Goal: Use online tool/utility: Utilize a website feature to perform a specific function

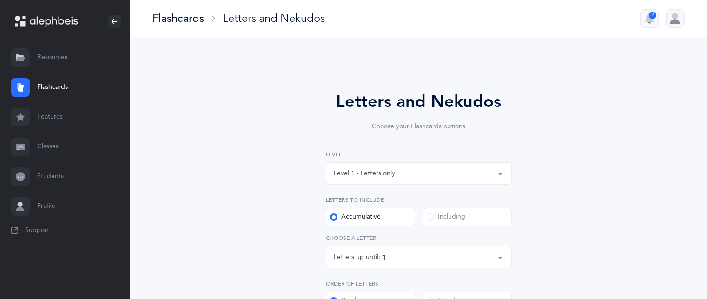
select select "11"
select select "single"
select select "14406"
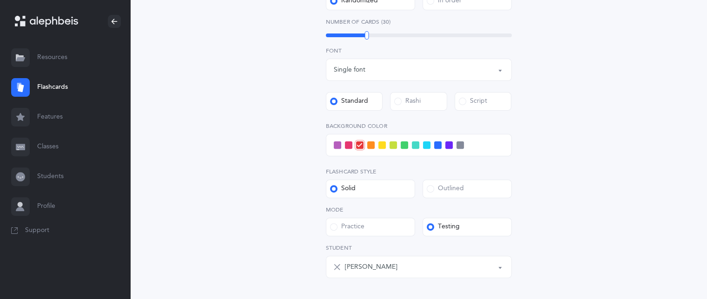
drag, startPoint x: 474, startPoint y: 267, endPoint x: 462, endPoint y: 269, distance: 12.2
click at [462, 269] on div "[PERSON_NAME]" at bounding box center [424, 267] width 159 height 16
click at [500, 266] on button "[PERSON_NAME]" at bounding box center [419, 267] width 186 height 22
drag, startPoint x: 500, startPoint y: 266, endPoint x: 438, endPoint y: 267, distance: 62.8
click at [438, 267] on div "[PERSON_NAME]" at bounding box center [424, 267] width 159 height 16
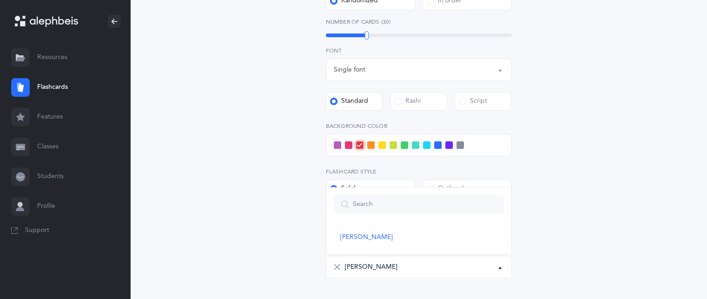
click at [496, 266] on div "[PERSON_NAME]" at bounding box center [424, 267] width 159 height 16
click at [500, 269] on button "[PERSON_NAME]" at bounding box center [419, 267] width 186 height 22
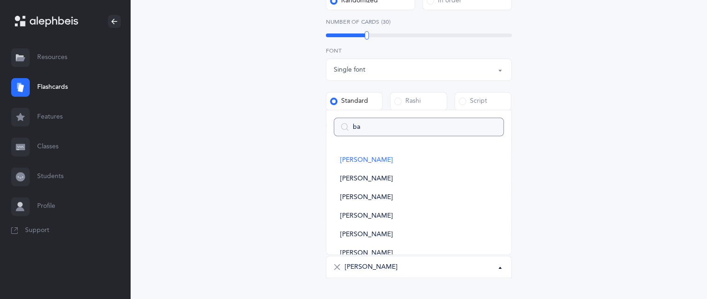
type input "ban"
select select
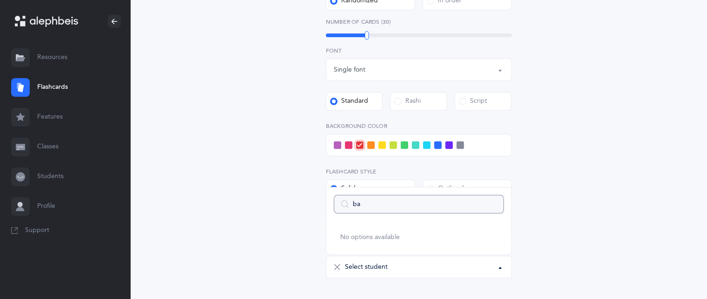
type input "b"
select select
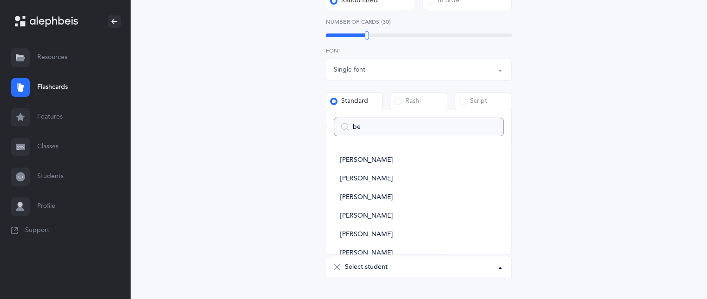
type input "ben"
select select
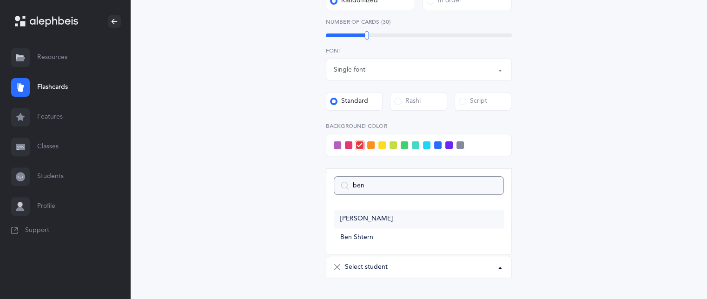
type input "ben"
click at [485, 222] on link "[PERSON_NAME]" at bounding box center [419, 219] width 170 height 19
select select "14407"
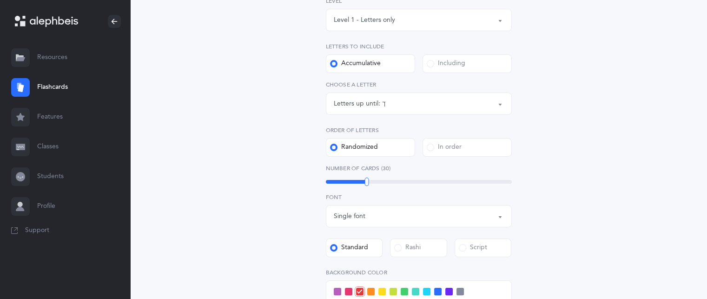
scroll to position [153, 0]
click at [498, 97] on div "Letters up until: ך" at bounding box center [419, 105] width 170 height 16
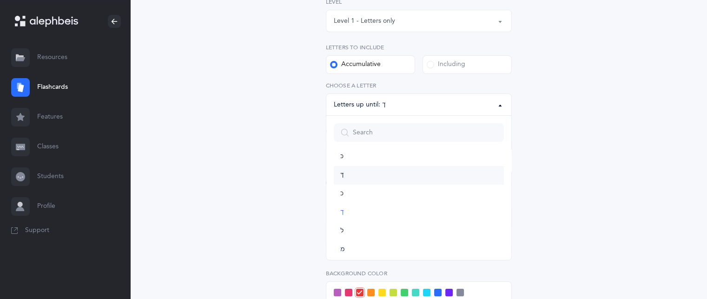
click at [473, 175] on link "ךּ" at bounding box center [419, 175] width 170 height 19
select select "83"
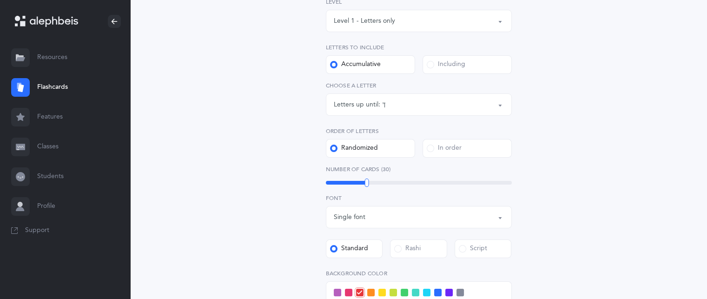
drag, startPoint x: 709, startPoint y: 152, endPoint x: 607, endPoint y: 268, distance: 154.9
click at [607, 268] on div "Letters and Nekudos Choose your Flashcards options Level 1 - Letters only Level…" at bounding box center [419, 209] width 424 height 597
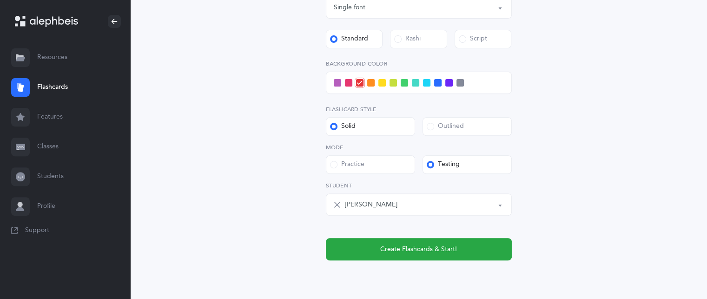
scroll to position [368, 0]
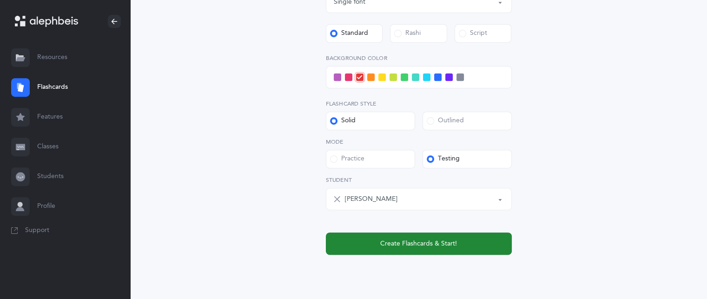
drag, startPoint x: 454, startPoint y: 237, endPoint x: 438, endPoint y: 243, distance: 17.8
click at [438, 243] on span "Create Flashcards & Start!" at bounding box center [418, 244] width 77 height 10
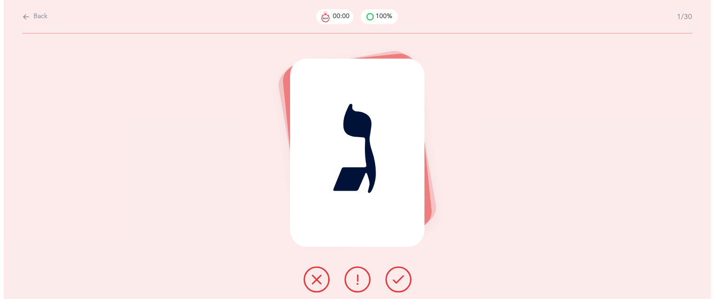
scroll to position [0, 0]
click at [398, 280] on icon at bounding box center [398, 279] width 11 height 11
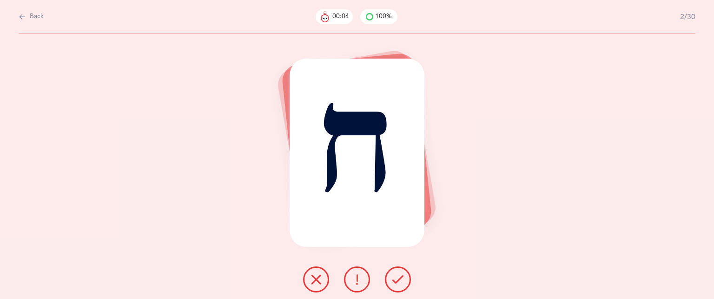
click at [398, 280] on icon at bounding box center [398, 279] width 11 height 11
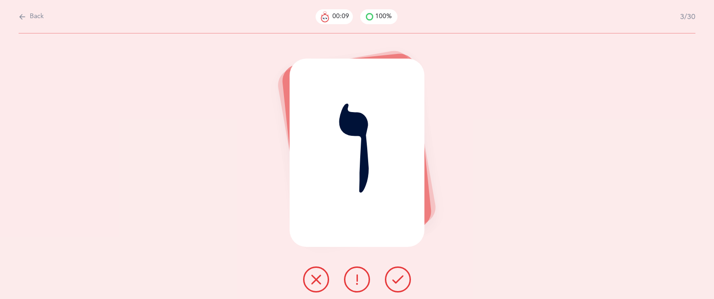
click at [311, 279] on icon at bounding box center [316, 279] width 11 height 11
click at [393, 277] on icon at bounding box center [398, 279] width 11 height 11
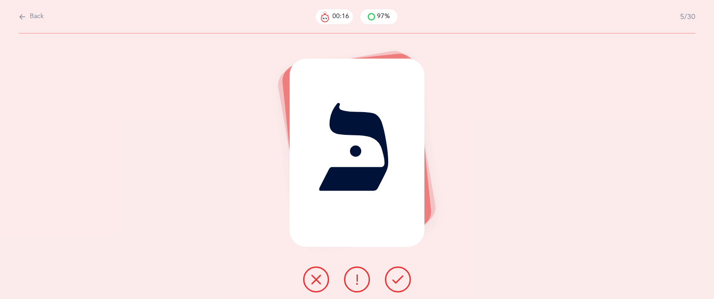
click at [351, 282] on button at bounding box center [357, 280] width 26 height 26
drag, startPoint x: 398, startPoint y: 287, endPoint x: 392, endPoint y: 284, distance: 6.5
click at [392, 284] on button at bounding box center [398, 280] width 26 height 26
click at [319, 277] on icon at bounding box center [316, 279] width 11 height 11
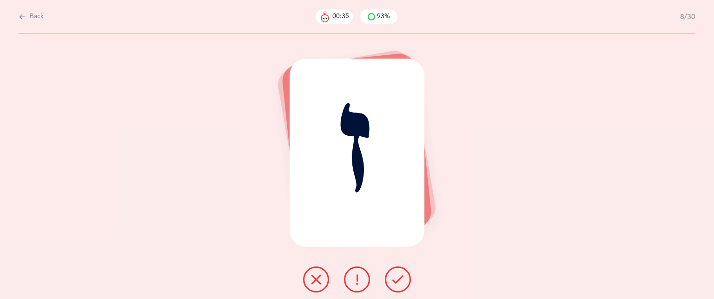
click at [319, 276] on icon at bounding box center [316, 279] width 11 height 11
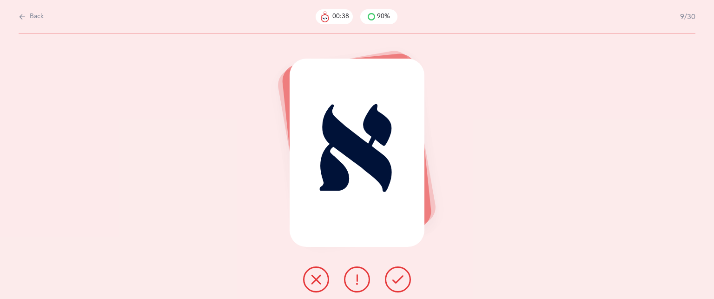
click at [395, 280] on icon at bounding box center [398, 279] width 11 height 11
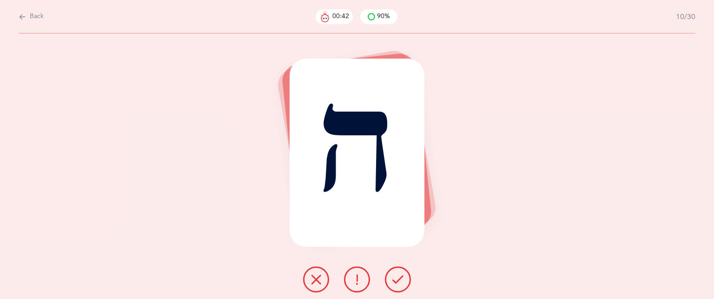
click at [395, 280] on icon at bounding box center [398, 279] width 11 height 11
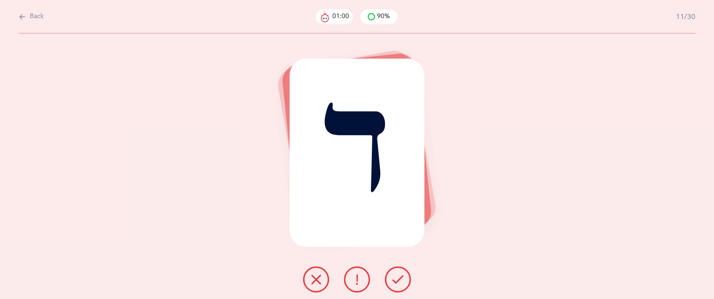
click at [318, 284] on icon at bounding box center [316, 279] width 11 height 11
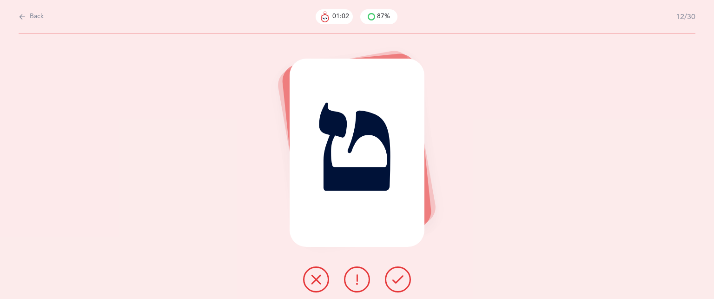
click at [396, 281] on icon at bounding box center [398, 279] width 11 height 11
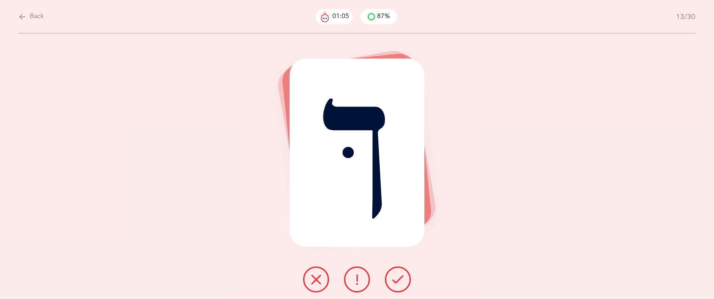
click at [396, 281] on icon at bounding box center [398, 279] width 11 height 11
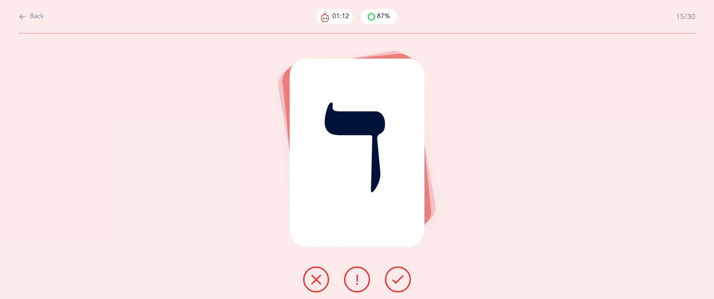
click at [313, 280] on icon at bounding box center [316, 279] width 11 height 11
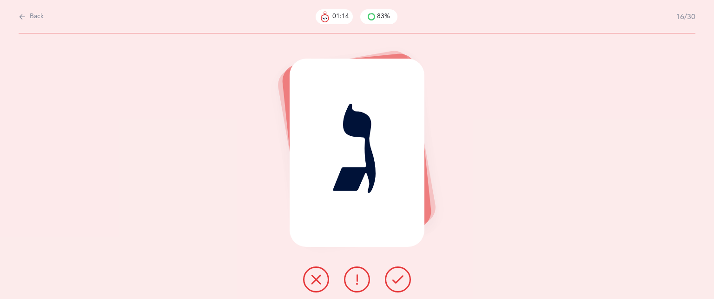
click at [398, 284] on icon at bounding box center [398, 279] width 11 height 11
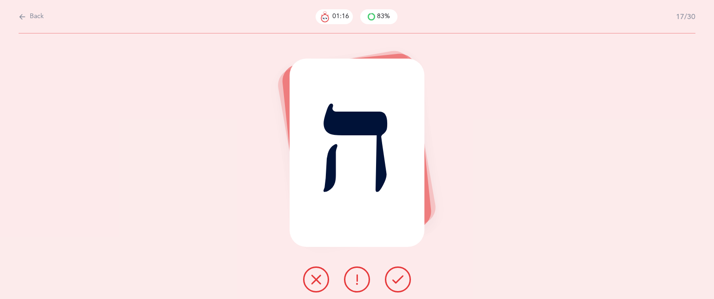
click at [398, 284] on icon at bounding box center [398, 279] width 11 height 11
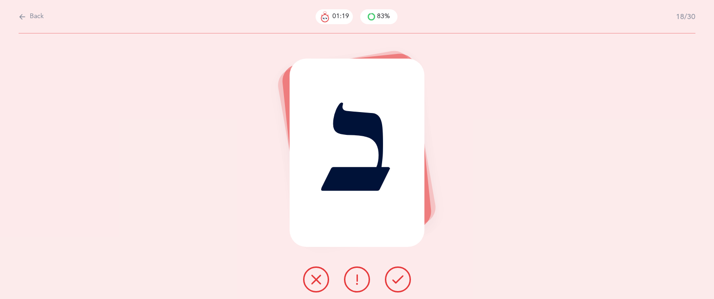
click at [315, 280] on icon at bounding box center [316, 279] width 11 height 11
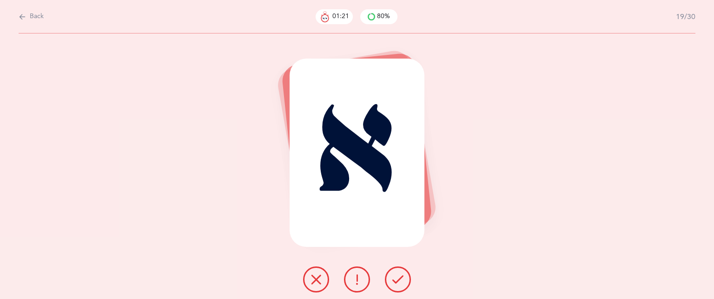
click at [404, 280] on button at bounding box center [398, 280] width 26 height 26
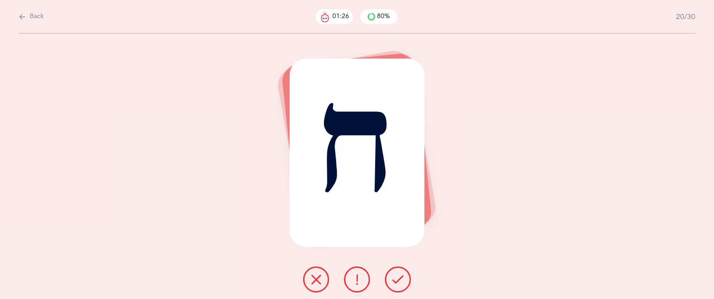
click at [404, 280] on button at bounding box center [398, 280] width 26 height 26
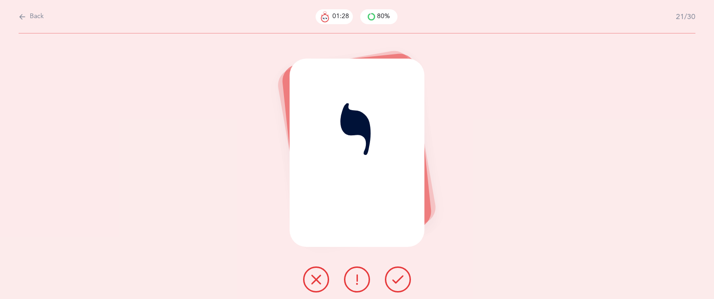
click at [404, 280] on button at bounding box center [398, 280] width 26 height 26
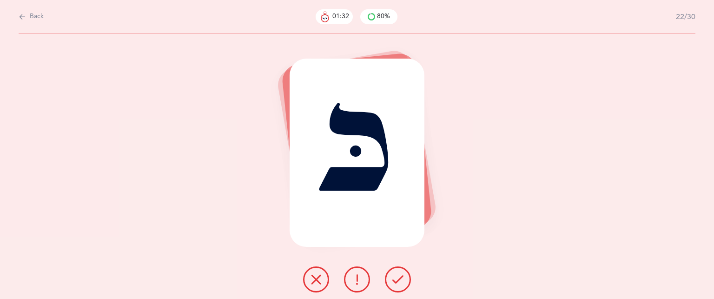
click at [320, 279] on icon at bounding box center [316, 279] width 11 height 11
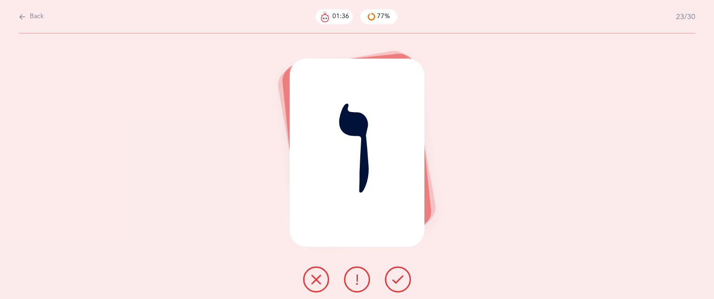
click at [324, 277] on button at bounding box center [316, 280] width 26 height 26
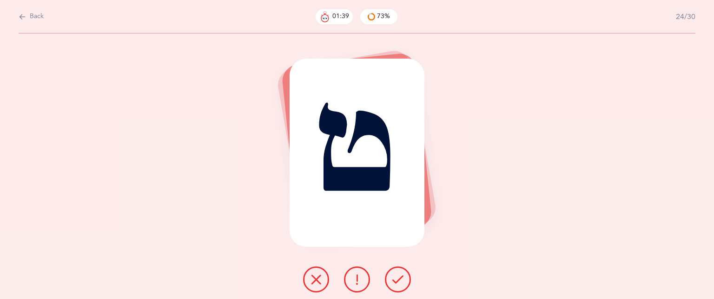
click at [395, 276] on icon at bounding box center [398, 279] width 11 height 11
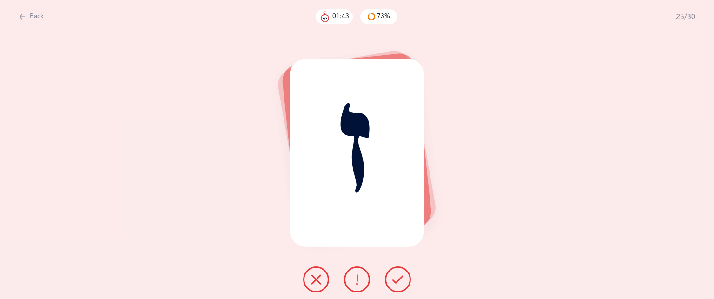
click at [317, 281] on icon at bounding box center [316, 279] width 11 height 11
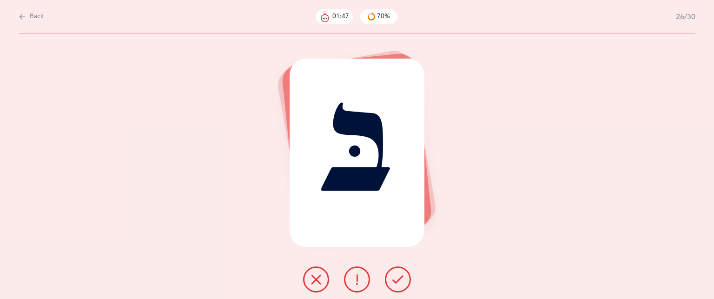
click at [398, 281] on icon at bounding box center [398, 279] width 11 height 11
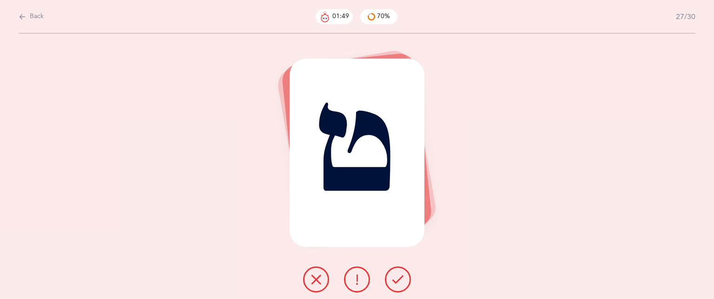
click at [398, 281] on icon at bounding box center [398, 279] width 11 height 11
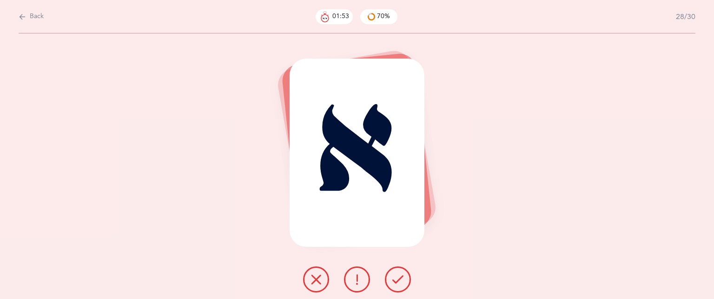
click at [398, 281] on icon at bounding box center [398, 279] width 11 height 11
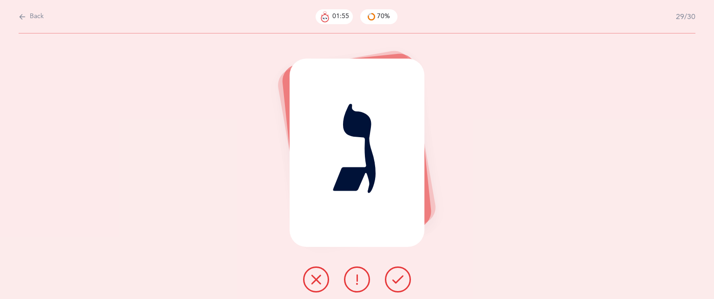
click at [398, 281] on icon at bounding box center [398, 279] width 11 height 11
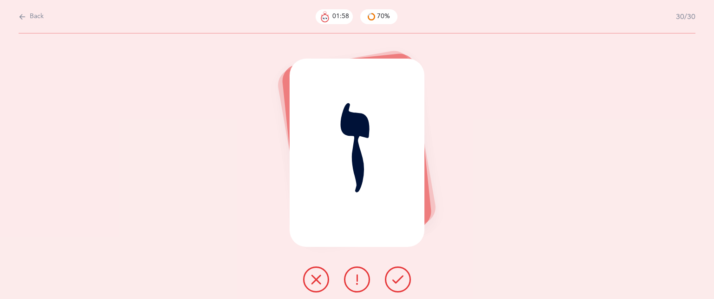
click at [398, 281] on icon at bounding box center [398, 279] width 11 height 11
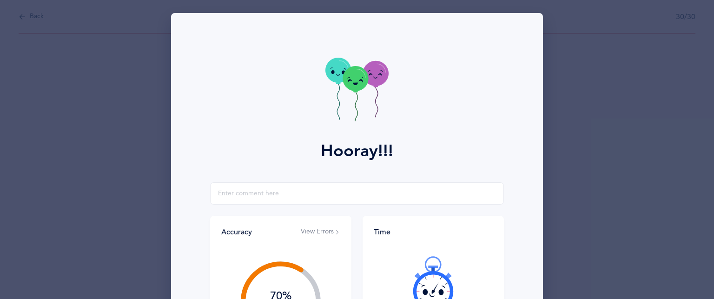
drag, startPoint x: 712, startPoint y: 140, endPoint x: 670, endPoint y: 241, distance: 109.3
click at [670, 241] on div "Hooray!!! Accuracy View Errors 70% You got 21/30 right! Good, but you can do be…" at bounding box center [357, 149] width 714 height 299
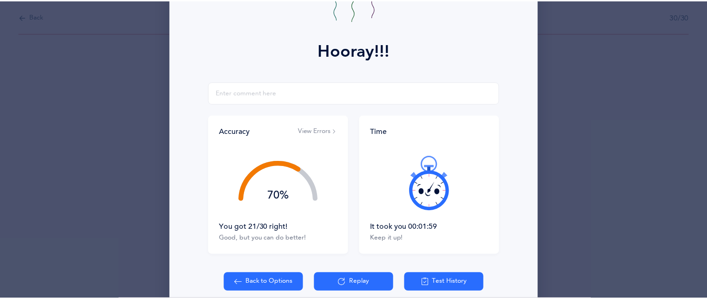
scroll to position [143, 0]
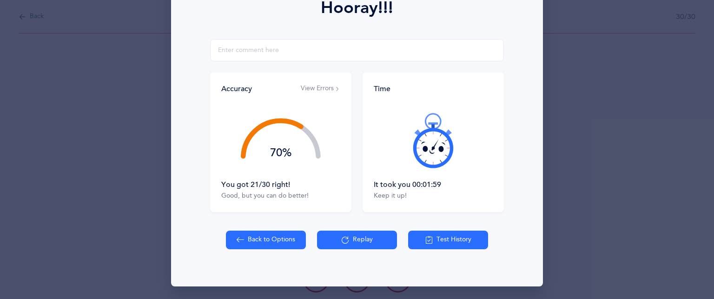
click at [240, 239] on icon at bounding box center [240, 240] width 7 height 10
select select "83"
select select "single"
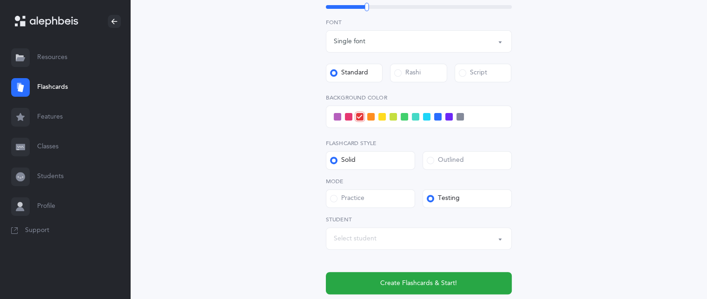
scroll to position [330, 0]
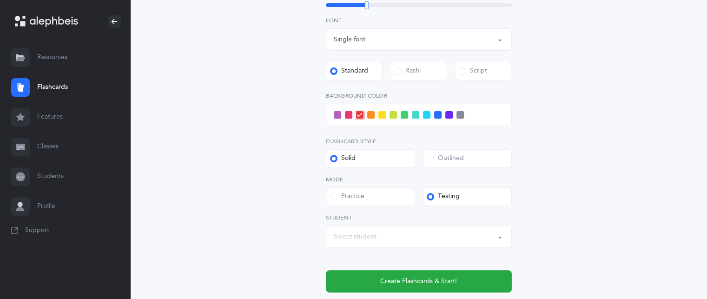
click at [480, 245] on button "Select student" at bounding box center [419, 237] width 186 height 22
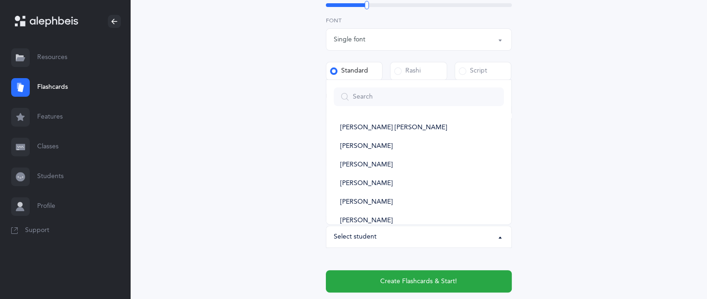
scroll to position [123, 0]
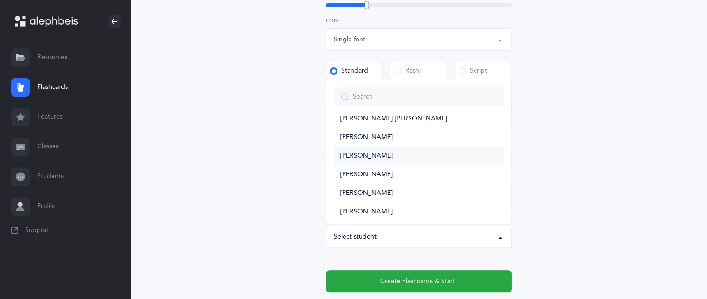
click at [482, 153] on link "[PERSON_NAME]" at bounding box center [419, 156] width 170 height 19
select select "14407"
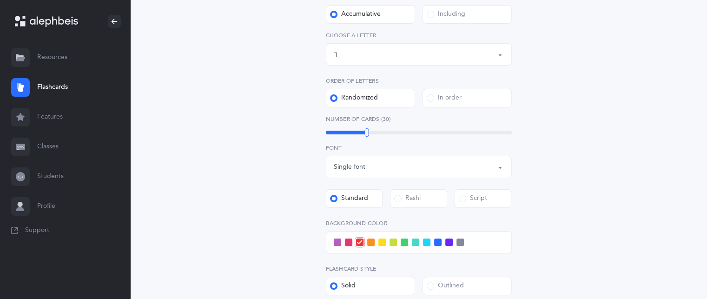
scroll to position [200, 0]
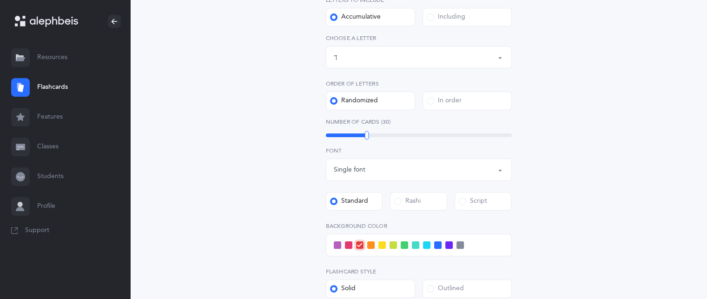
drag, startPoint x: 503, startPoint y: 60, endPoint x: 496, endPoint y: 57, distance: 7.9
click at [496, 57] on div "Letters up until: ךּ" at bounding box center [419, 57] width 170 height 16
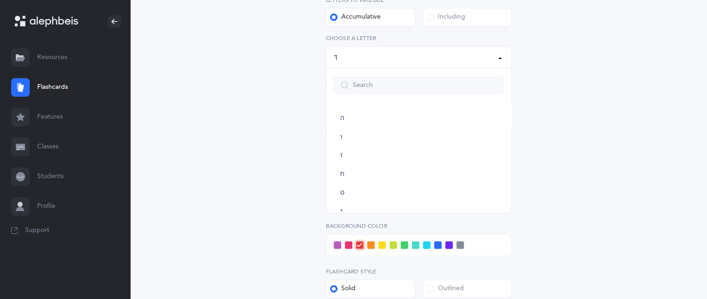
scroll to position [95, 0]
click at [461, 136] on link "ו" at bounding box center [419, 135] width 170 height 19
select select "6"
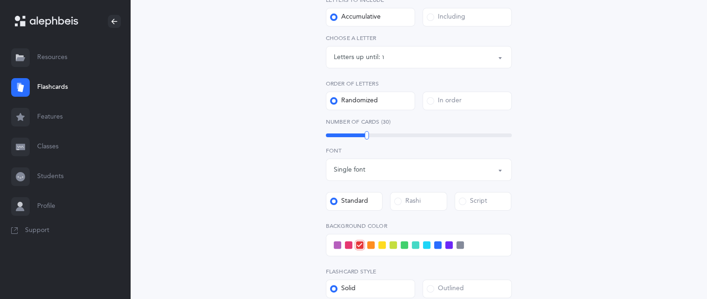
click at [499, 59] on button "Letters up until: ו" at bounding box center [419, 57] width 186 height 22
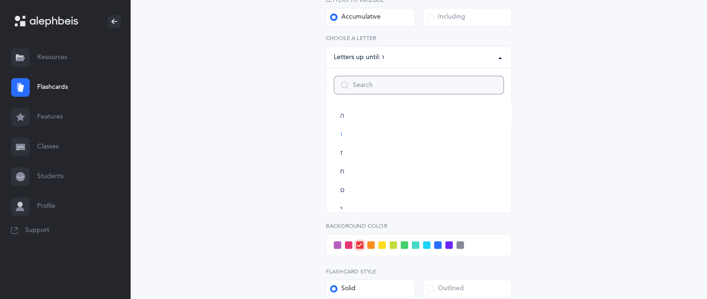
scroll to position [65, 0]
click at [430, 19] on span at bounding box center [430, 16] width 7 height 7
click at [0, 0] on input "Including" at bounding box center [0, 0] width 0 height 0
select select "1"
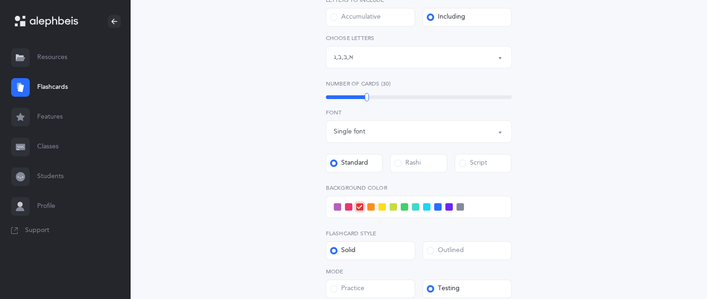
drag, startPoint x: 504, startPoint y: 59, endPoint x: 495, endPoint y: 56, distance: 9.9
click at [495, 56] on div "Letters: א , בּ , ב , ג" at bounding box center [419, 57] width 170 height 16
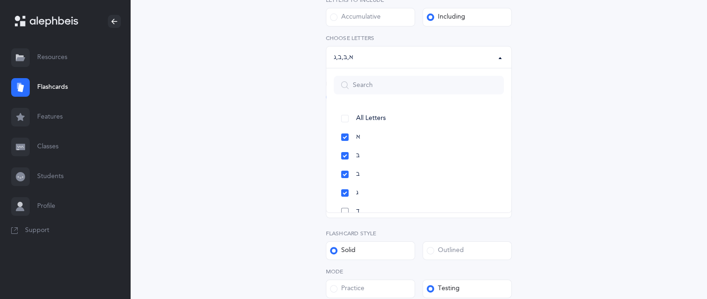
click at [372, 209] on link "ד" at bounding box center [419, 211] width 170 height 19
click at [371, 176] on link "ה" at bounding box center [419, 176] width 170 height 19
click at [400, 190] on link "ו" at bounding box center [419, 195] width 170 height 19
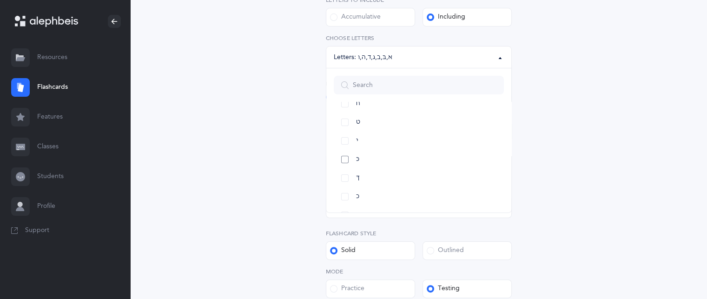
click at [430, 161] on link "כּ" at bounding box center [419, 159] width 170 height 19
click at [431, 189] on link "כ" at bounding box center [419, 196] width 170 height 19
click at [534, 95] on div "Letters and Nekudos Choose your Flashcards options Level 1 - Letters only Level…" at bounding box center [419, 136] width 238 height 495
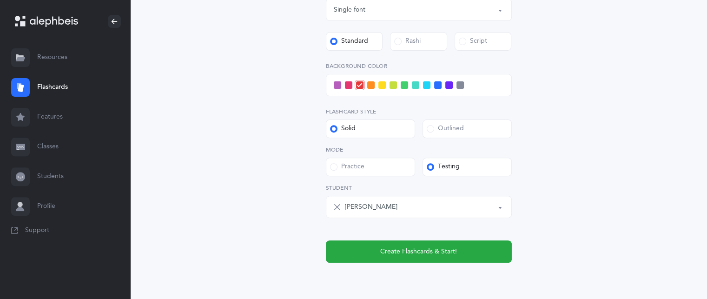
scroll to position [321, 0]
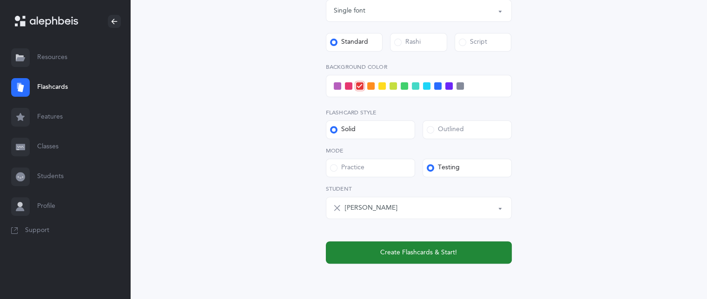
click at [441, 250] on span "Create Flashcards & Start!" at bounding box center [418, 253] width 77 height 10
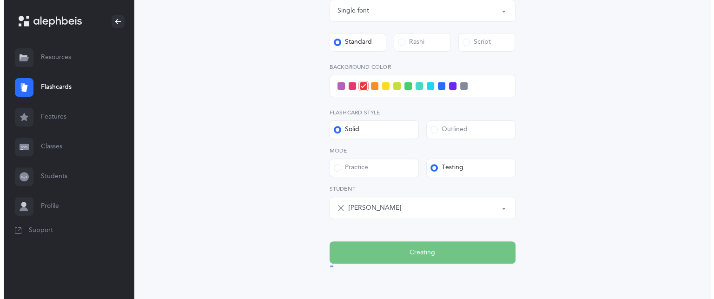
scroll to position [0, 0]
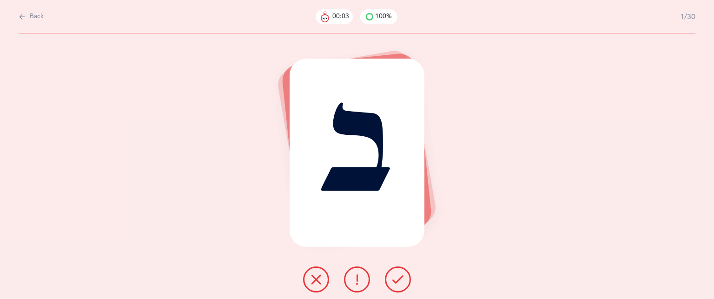
click at [318, 281] on icon at bounding box center [316, 279] width 11 height 11
click at [396, 289] on button at bounding box center [398, 280] width 26 height 26
click at [322, 282] on button at bounding box center [316, 280] width 26 height 26
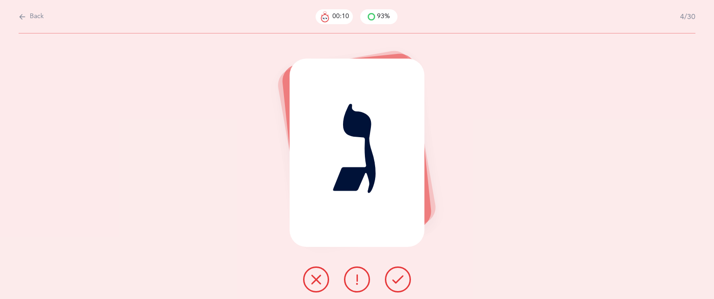
click at [393, 287] on button at bounding box center [398, 280] width 26 height 26
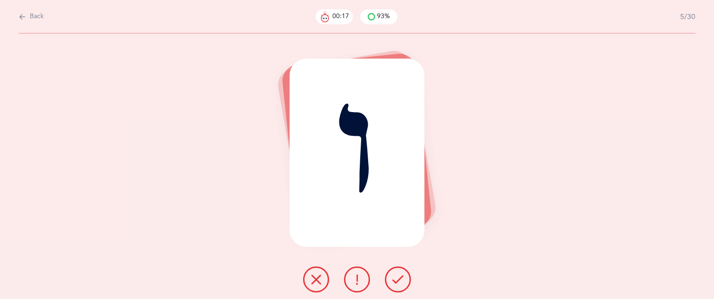
click at [322, 277] on button at bounding box center [316, 280] width 26 height 26
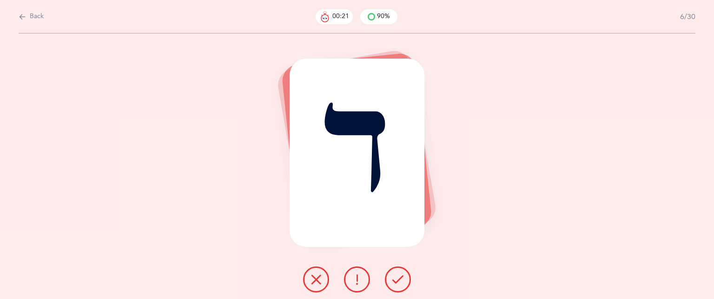
click at [402, 279] on icon at bounding box center [398, 279] width 11 height 11
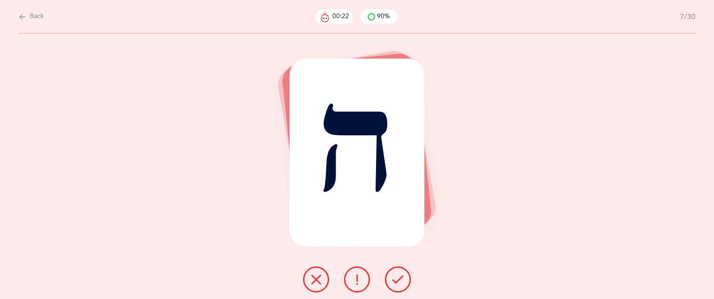
click at [402, 286] on button at bounding box center [398, 280] width 26 height 26
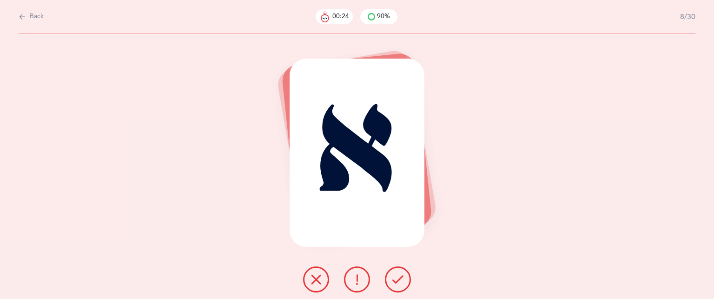
click at [400, 287] on button at bounding box center [398, 280] width 26 height 26
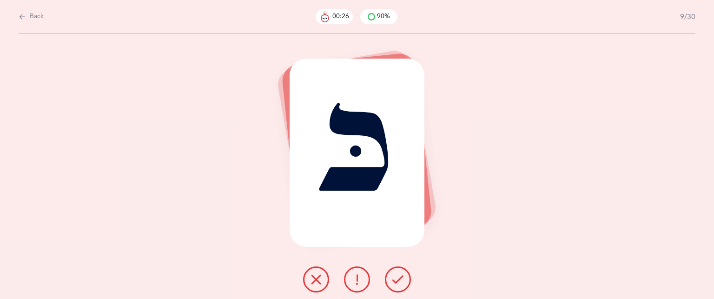
click at [322, 272] on button at bounding box center [316, 280] width 26 height 26
click at [400, 286] on button at bounding box center [398, 280] width 26 height 26
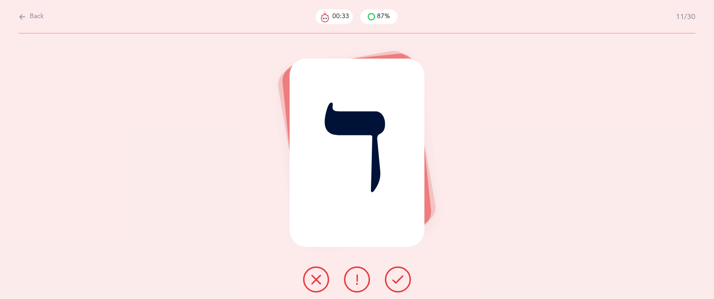
click at [391, 285] on button at bounding box center [398, 280] width 26 height 26
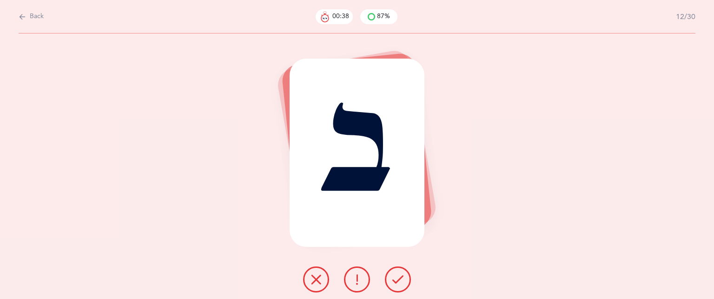
click at [323, 278] on button at bounding box center [316, 280] width 26 height 26
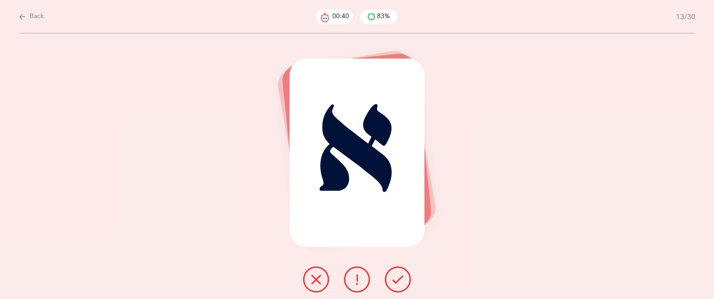
click at [397, 284] on icon at bounding box center [398, 279] width 11 height 11
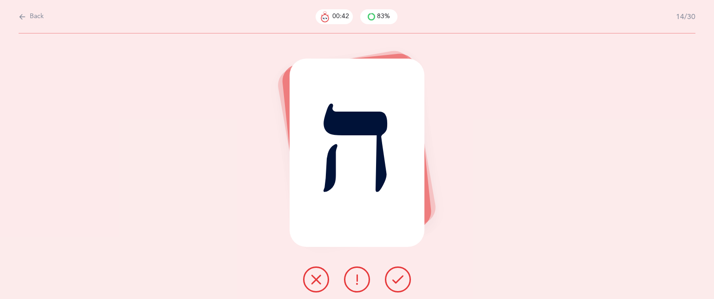
click at [397, 284] on icon at bounding box center [398, 279] width 11 height 11
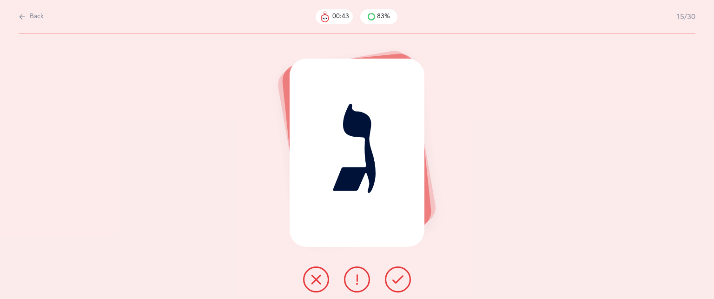
click at [397, 284] on icon at bounding box center [398, 279] width 11 height 11
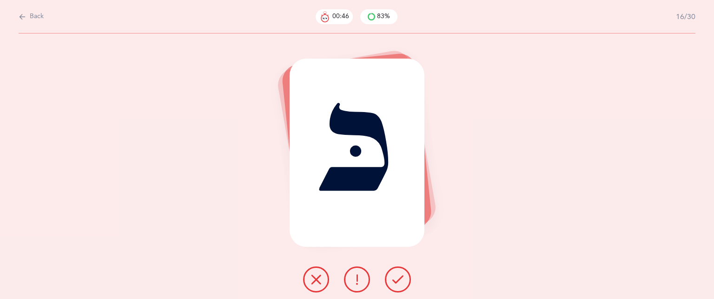
click at [324, 273] on button at bounding box center [316, 280] width 26 height 26
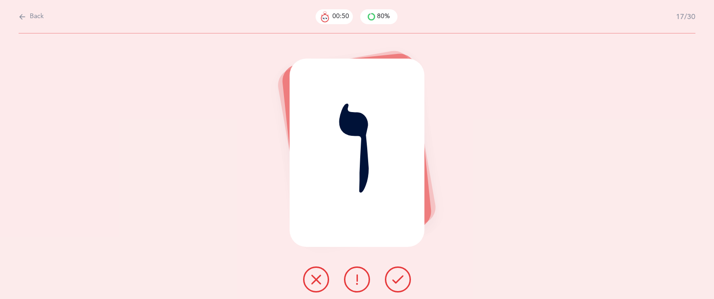
click at [319, 271] on button at bounding box center [316, 280] width 26 height 26
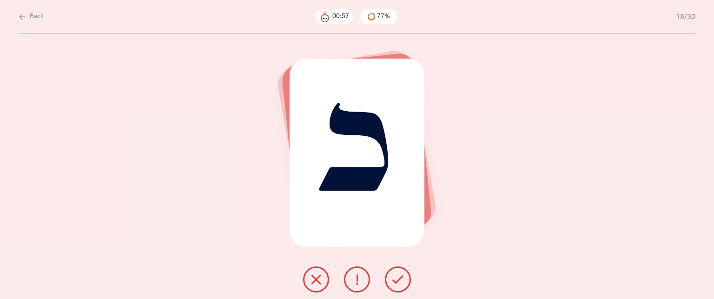
click at [314, 275] on icon at bounding box center [316, 279] width 11 height 11
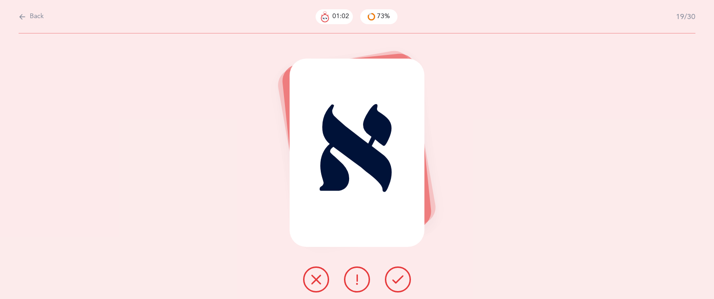
click at [393, 280] on icon at bounding box center [398, 279] width 11 height 11
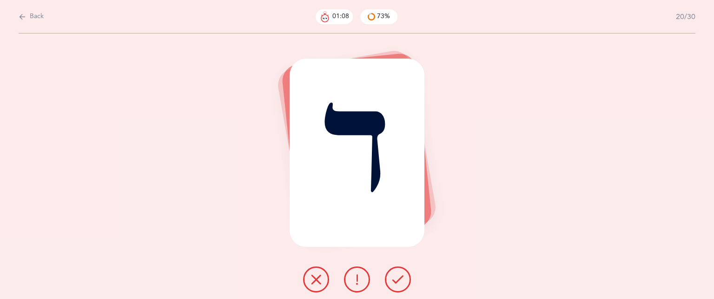
click at [320, 284] on icon at bounding box center [316, 279] width 11 height 11
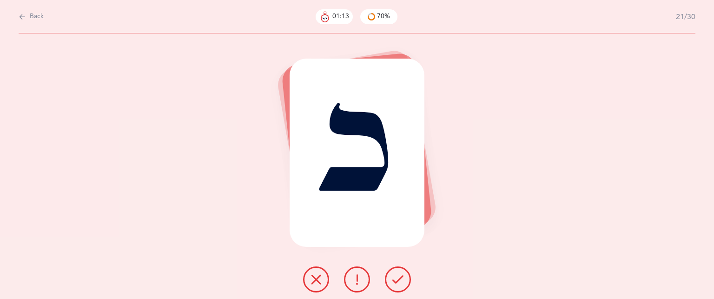
click at [320, 284] on icon at bounding box center [316, 279] width 11 height 11
click at [405, 280] on button at bounding box center [398, 280] width 26 height 26
click at [314, 277] on icon at bounding box center [316, 279] width 11 height 11
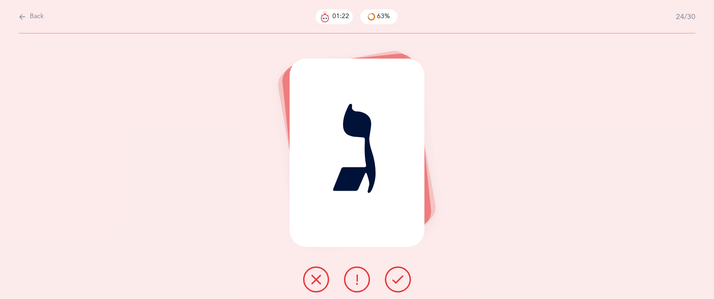
click at [403, 279] on icon at bounding box center [398, 279] width 11 height 11
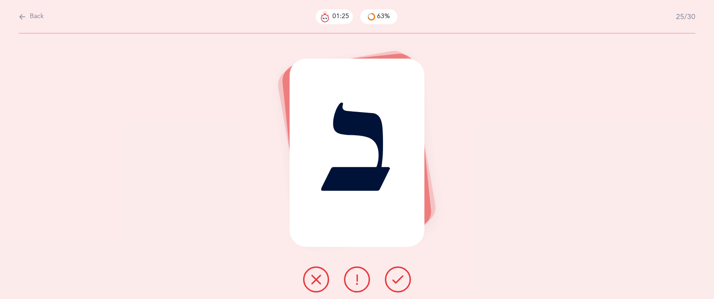
click at [320, 277] on icon at bounding box center [316, 279] width 11 height 11
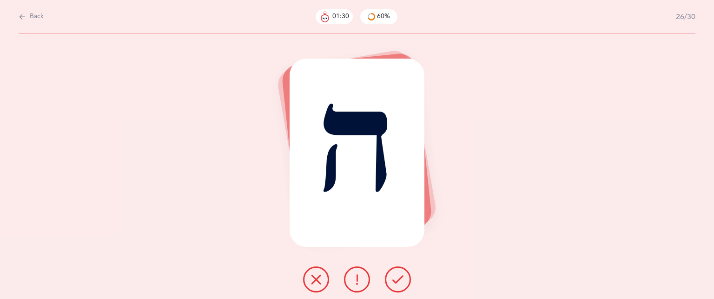
drag, startPoint x: 323, startPoint y: 282, endPoint x: 358, endPoint y: 279, distance: 34.5
click at [358, 279] on div at bounding box center [357, 280] width 123 height 26
click at [358, 279] on icon at bounding box center [357, 279] width 11 height 11
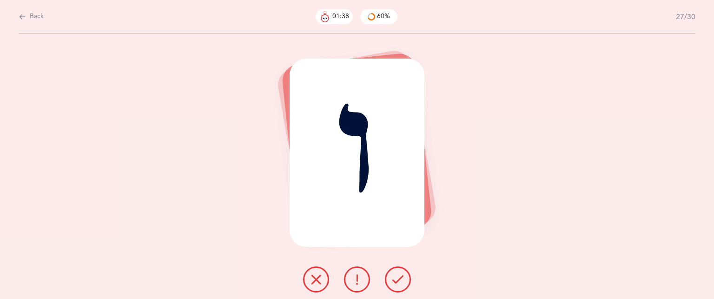
click at [316, 287] on button at bounding box center [316, 280] width 26 height 26
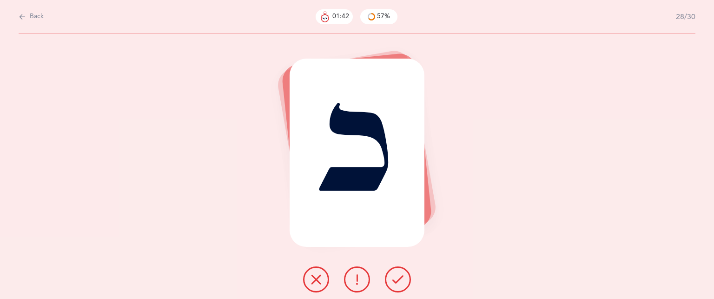
click at [314, 284] on icon at bounding box center [316, 279] width 11 height 11
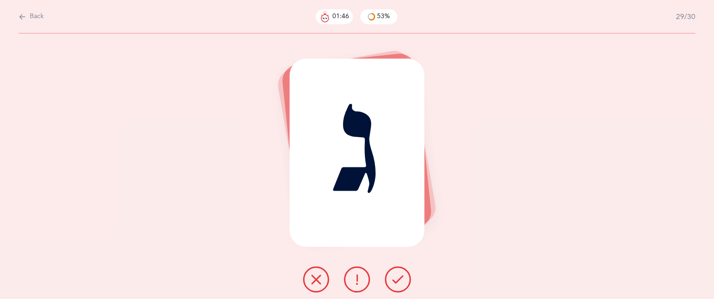
click at [395, 279] on icon at bounding box center [398, 279] width 11 height 11
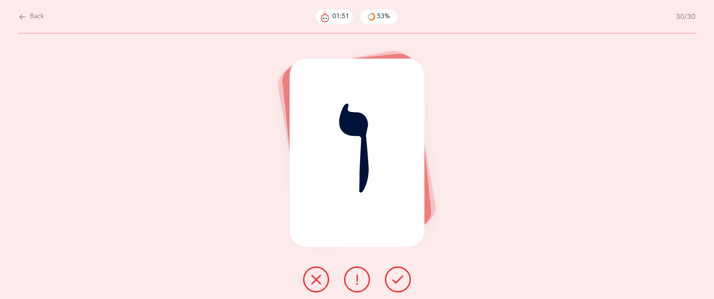
click at [314, 280] on icon at bounding box center [316, 279] width 11 height 11
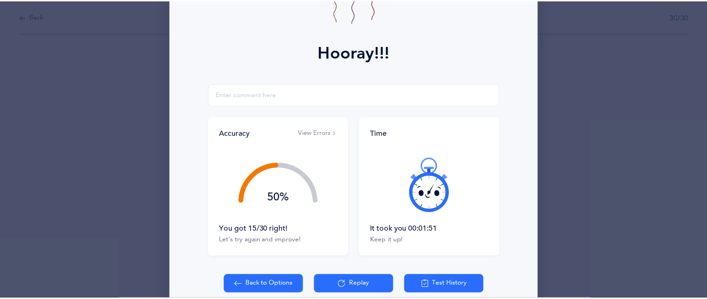
scroll to position [100, 0]
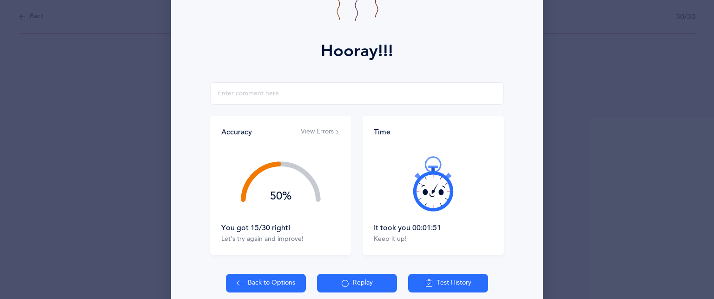
click at [270, 284] on button "Back to Options" at bounding box center [266, 283] width 80 height 19
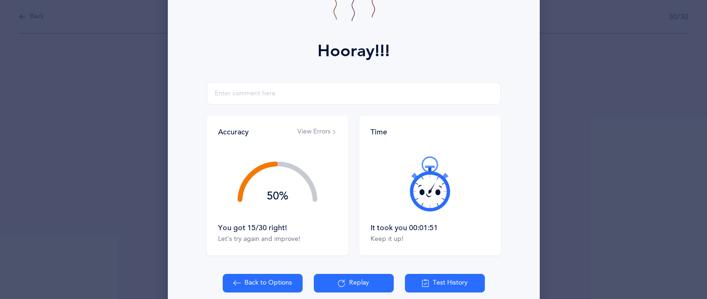
select select "1"
select select "single"
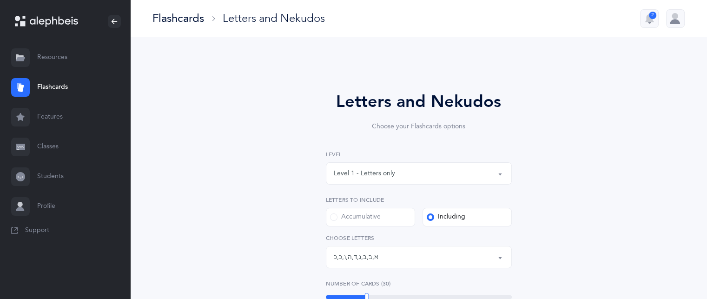
drag, startPoint x: 709, startPoint y: 118, endPoint x: 400, endPoint y: 258, distance: 339.5
click at [400, 258] on div "Letters: א , בּ , ב , ג , ד , ה , ו , כּ , כ" at bounding box center [419, 257] width 170 height 16
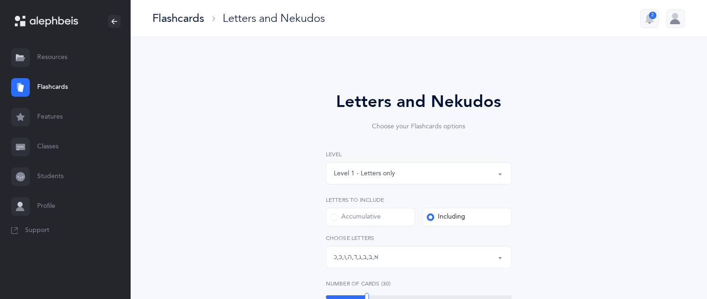
click at [387, 215] on label "Accumulative" at bounding box center [370, 217] width 89 height 19
click at [0, 0] on input "Accumulative" at bounding box center [0, 0] width 0 height 0
click at [423, 257] on div "Letters up until: ו" at bounding box center [419, 257] width 170 height 16
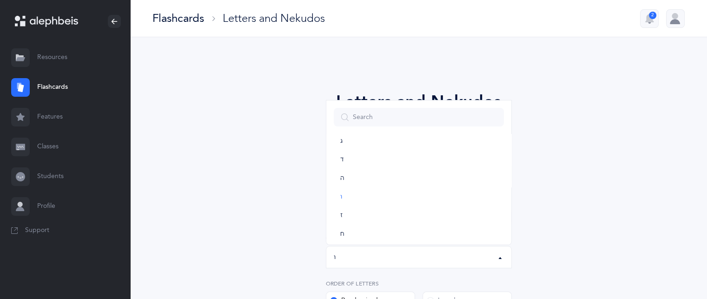
scroll to position [162, 0]
click at [447, 215] on link "ךּ" at bounding box center [419, 211] width 170 height 19
select select "83"
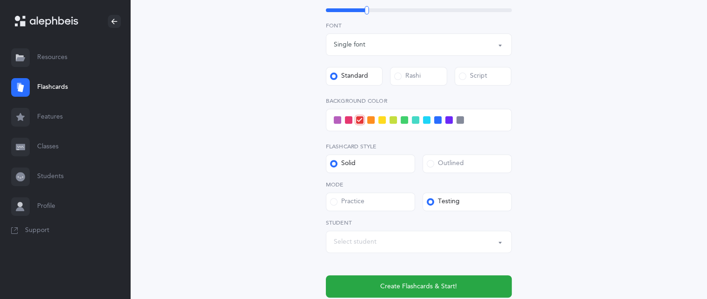
scroll to position [331, 0]
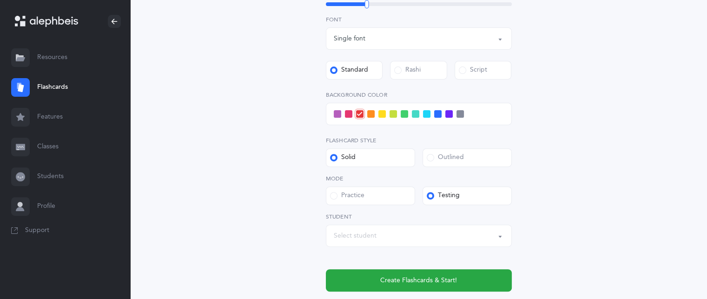
click at [486, 237] on div "Select student" at bounding box center [419, 236] width 170 height 16
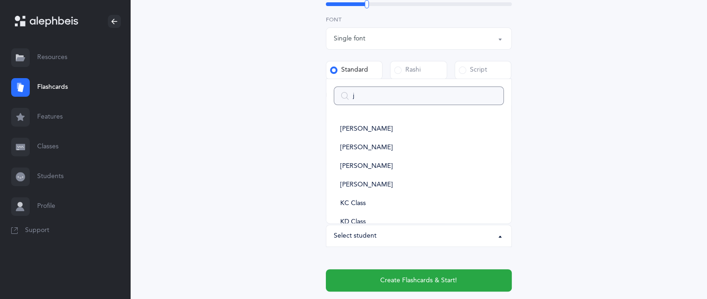
type input "ja"
select select
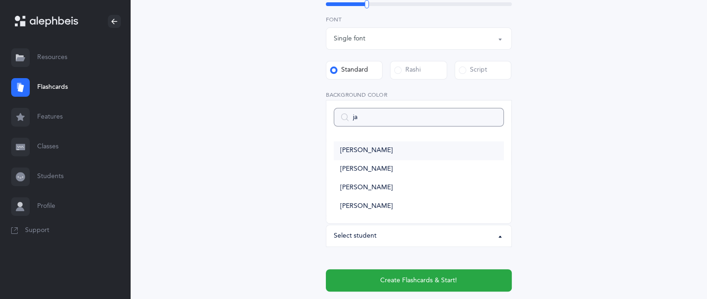
type input "ja"
click at [372, 153] on span "[PERSON_NAME]" at bounding box center [366, 151] width 53 height 8
select select "14408"
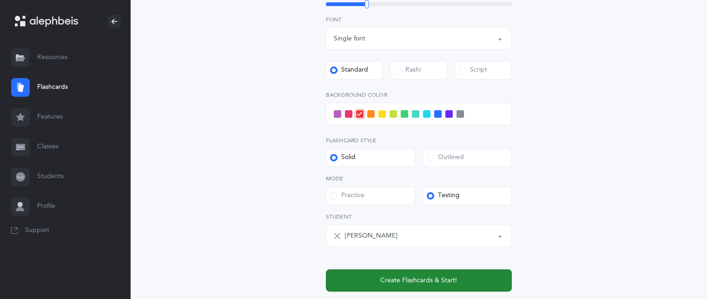
click at [353, 289] on button "Create Flashcards & Start!" at bounding box center [419, 280] width 186 height 22
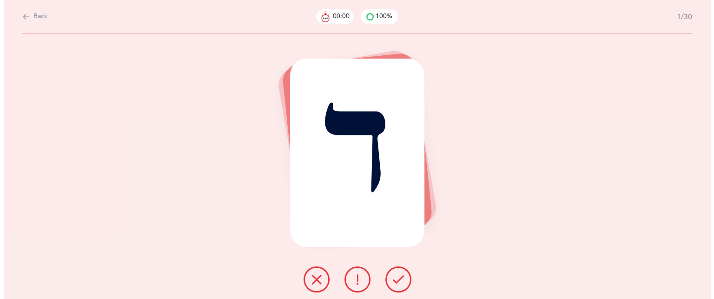
scroll to position [0, 0]
click at [322, 275] on button at bounding box center [316, 280] width 26 height 26
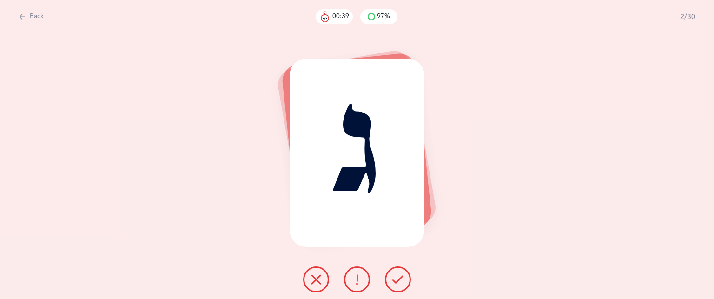
click at [322, 281] on button at bounding box center [316, 280] width 26 height 26
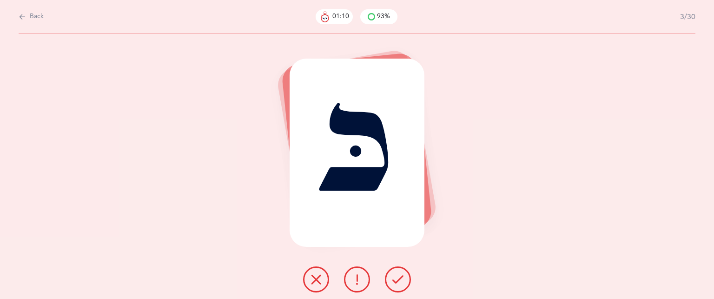
click at [324, 280] on button at bounding box center [316, 280] width 26 height 26
click at [399, 280] on icon at bounding box center [398, 279] width 11 height 11
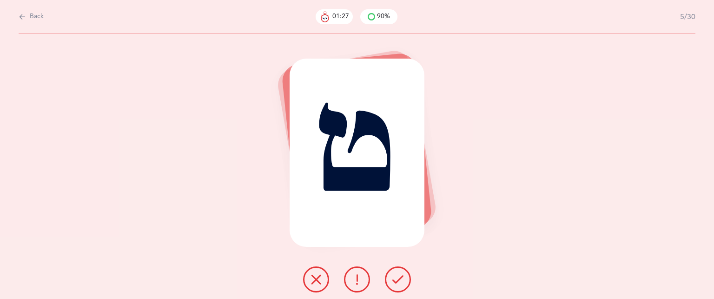
click at [317, 275] on icon at bounding box center [316, 279] width 11 height 11
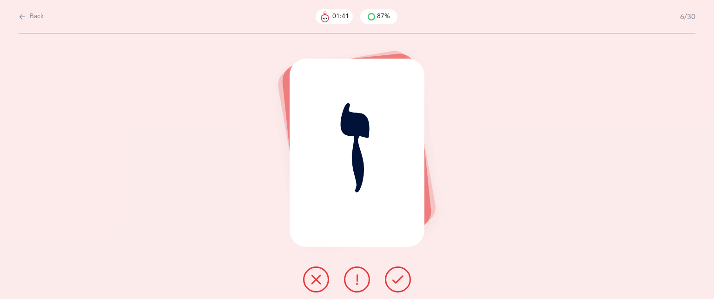
click at [320, 278] on icon at bounding box center [316, 279] width 11 height 11
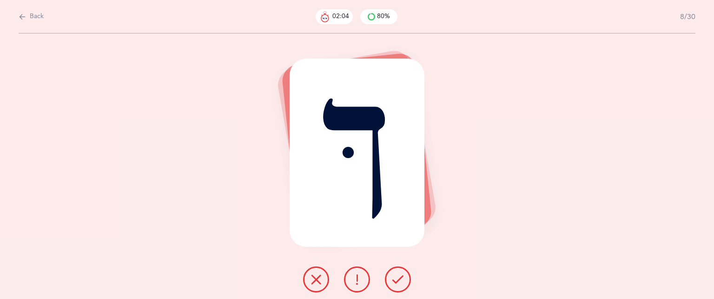
click at [320, 278] on icon at bounding box center [316, 279] width 11 height 11
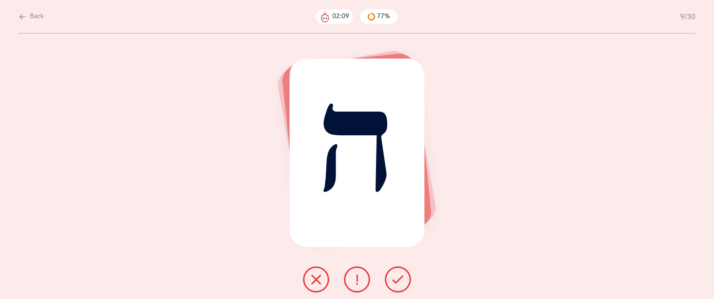
click at [396, 283] on icon at bounding box center [398, 279] width 11 height 11
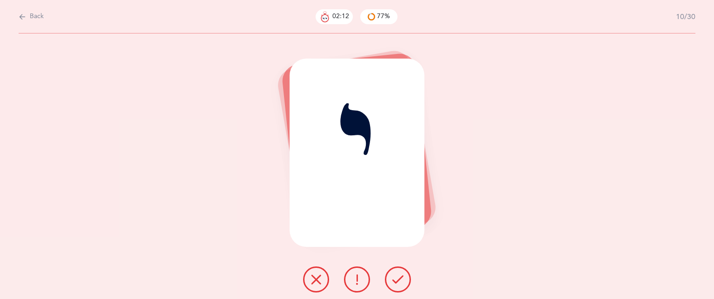
click at [396, 283] on icon at bounding box center [398, 279] width 11 height 11
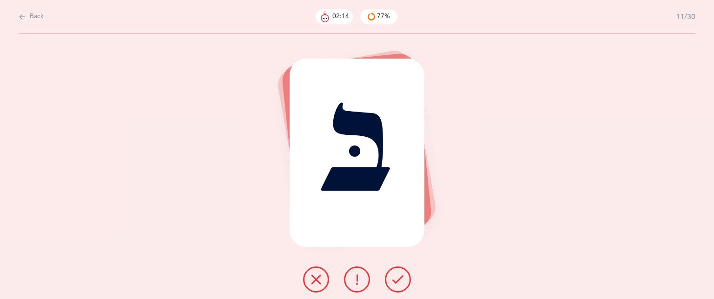
click at [396, 283] on icon at bounding box center [398, 279] width 11 height 11
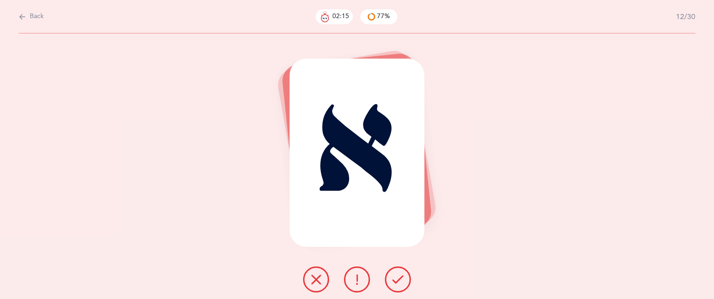
click at [396, 283] on icon at bounding box center [398, 279] width 11 height 11
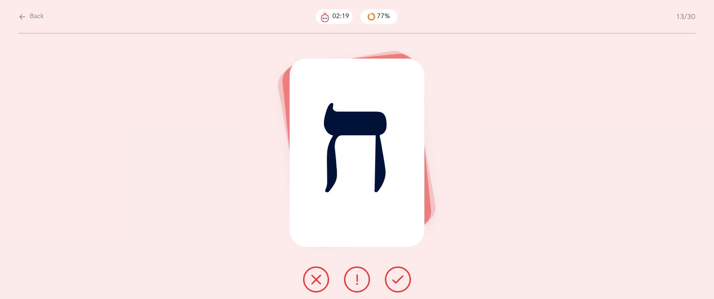
drag, startPoint x: 396, startPoint y: 283, endPoint x: 293, endPoint y: 262, distance: 105.3
click at [293, 262] on div "ח" at bounding box center [357, 166] width 714 height 266
click at [396, 279] on icon at bounding box center [398, 279] width 11 height 11
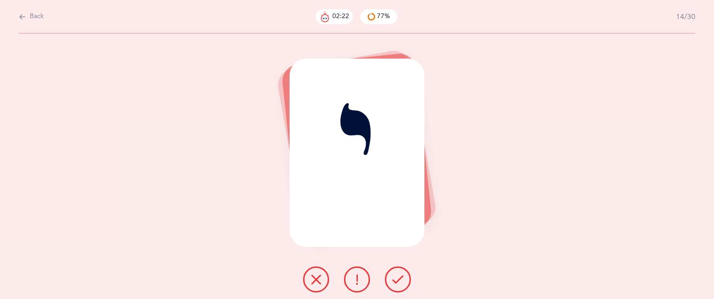
click at [396, 279] on icon at bounding box center [398, 279] width 11 height 11
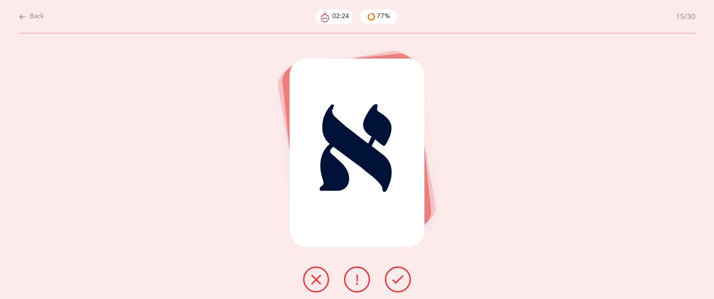
click at [396, 279] on icon at bounding box center [398, 279] width 11 height 11
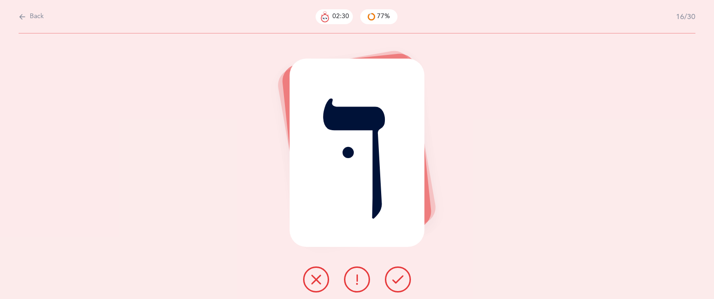
click at [402, 274] on icon at bounding box center [398, 279] width 11 height 11
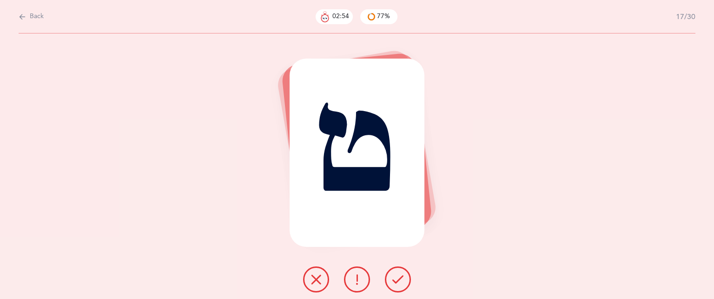
click at [311, 278] on icon at bounding box center [316, 279] width 11 height 11
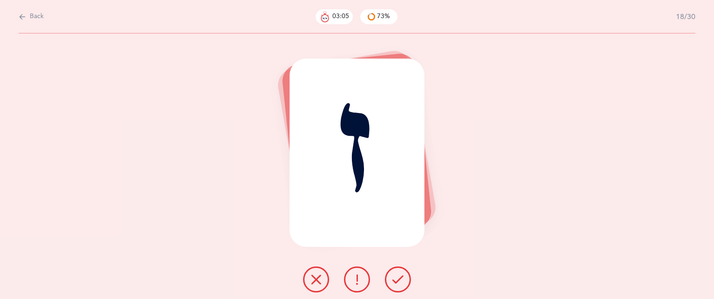
click at [317, 281] on icon at bounding box center [316, 279] width 11 height 11
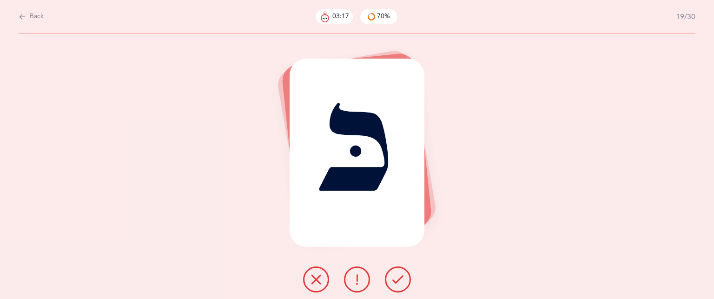
click at [318, 284] on icon at bounding box center [316, 279] width 11 height 11
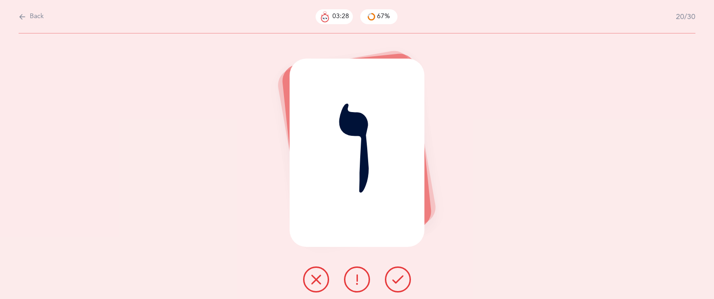
click at [318, 284] on icon at bounding box center [316, 279] width 11 height 11
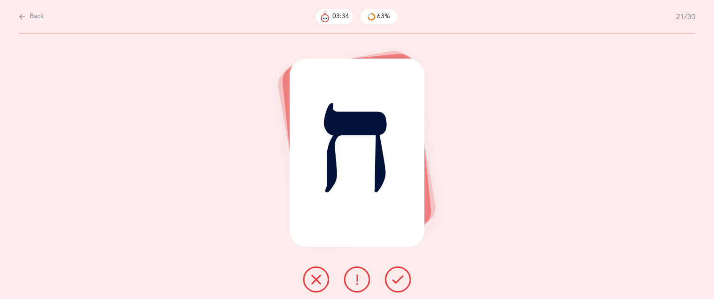
click at [406, 277] on button at bounding box center [398, 280] width 26 height 26
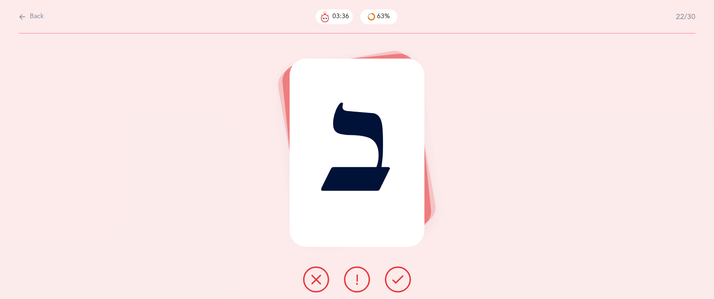
click at [406, 277] on button at bounding box center [398, 280] width 26 height 26
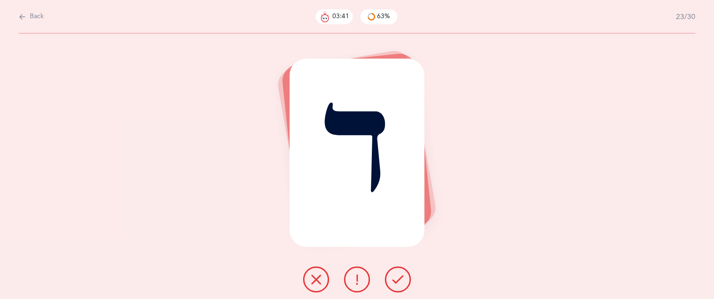
click at [406, 277] on button at bounding box center [398, 280] width 26 height 26
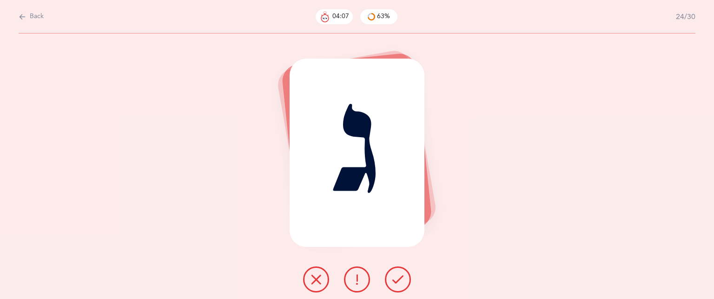
click at [396, 288] on button at bounding box center [398, 280] width 26 height 26
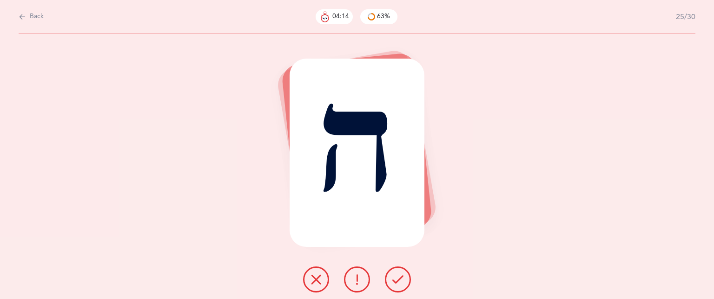
click at [396, 288] on button at bounding box center [398, 280] width 26 height 26
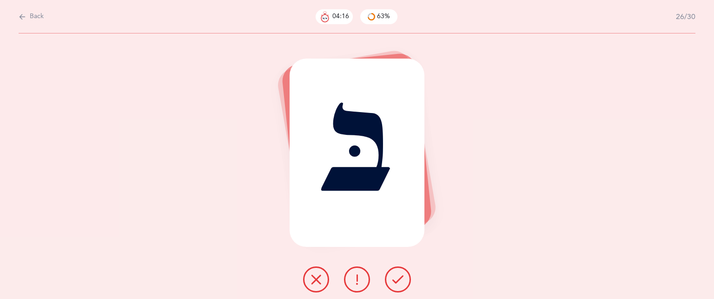
click at [396, 288] on button at bounding box center [398, 280] width 26 height 26
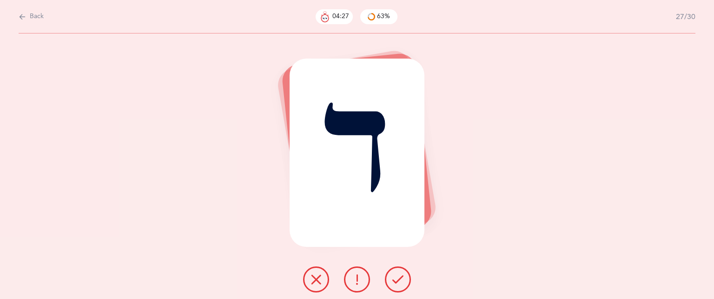
click at [323, 282] on button at bounding box center [316, 280] width 26 height 26
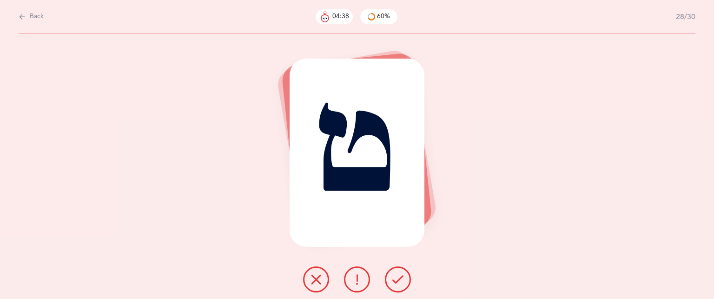
click at [318, 281] on icon at bounding box center [316, 279] width 11 height 11
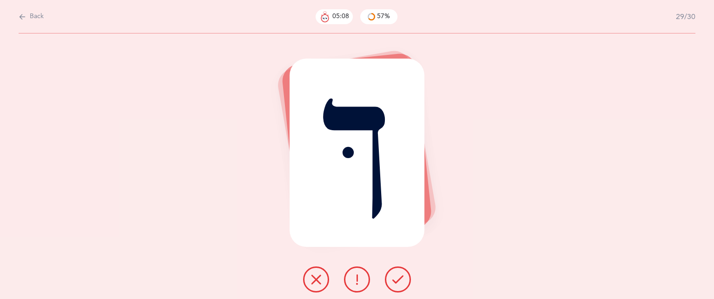
click at [402, 278] on icon at bounding box center [398, 279] width 11 height 11
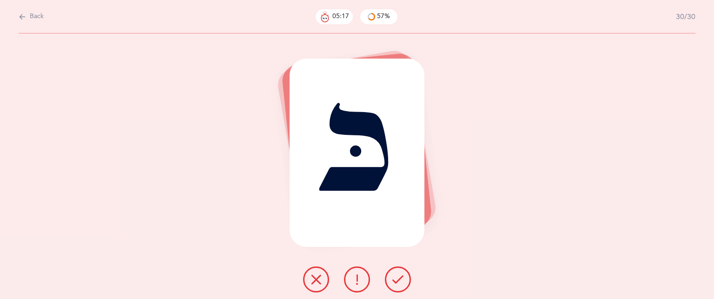
click at [313, 278] on icon at bounding box center [316, 279] width 11 height 11
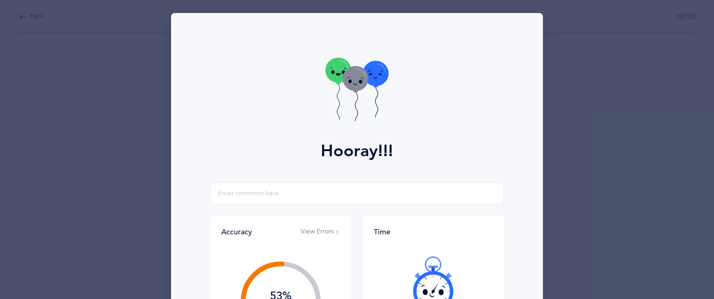
drag, startPoint x: 709, startPoint y: 108, endPoint x: 681, endPoint y: 185, distance: 81.1
click at [681, 185] on div "Hooray!!! Accuracy View Errors 53% You got 16/30 right! Let's try again and imp…" at bounding box center [357, 149] width 714 height 299
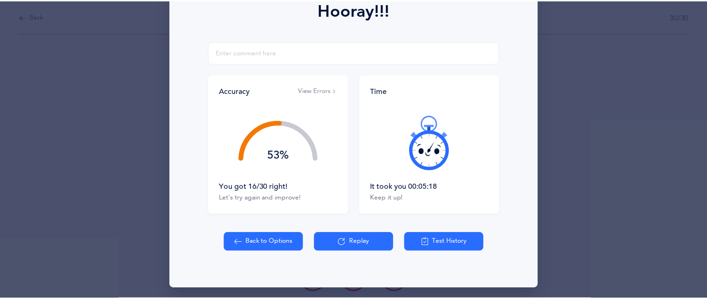
scroll to position [143, 0]
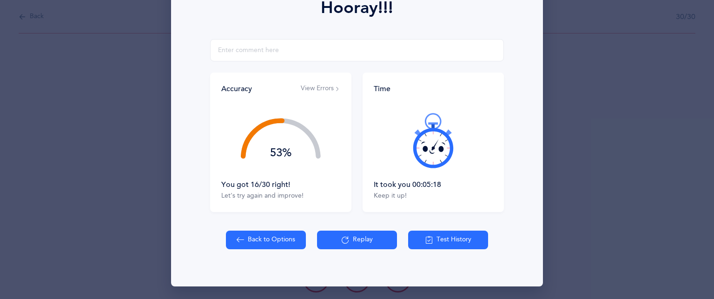
click at [260, 241] on button "Back to Options" at bounding box center [266, 240] width 80 height 19
select select "83"
select select "single"
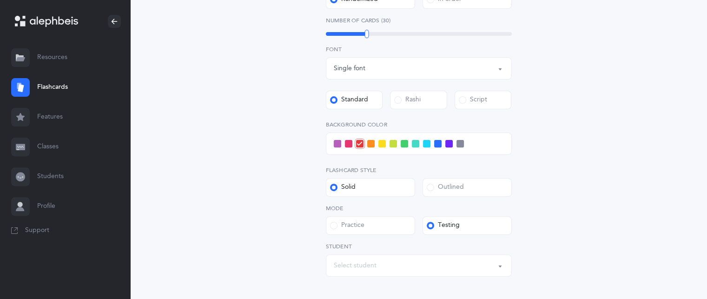
scroll to position [303, 0]
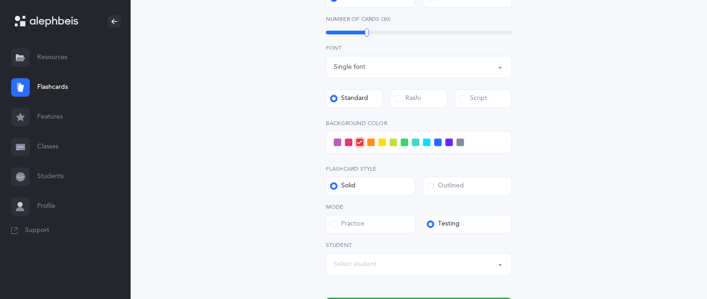
click at [479, 269] on div "Select student" at bounding box center [419, 264] width 170 height 16
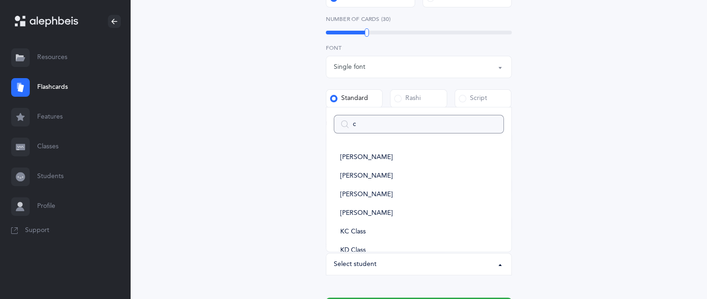
type input "ca"
select select
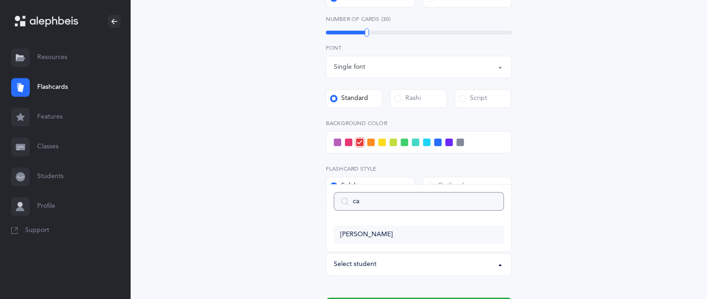
type input "ca"
click at [378, 240] on link "[PERSON_NAME]" at bounding box center [419, 235] width 170 height 19
select select "14411"
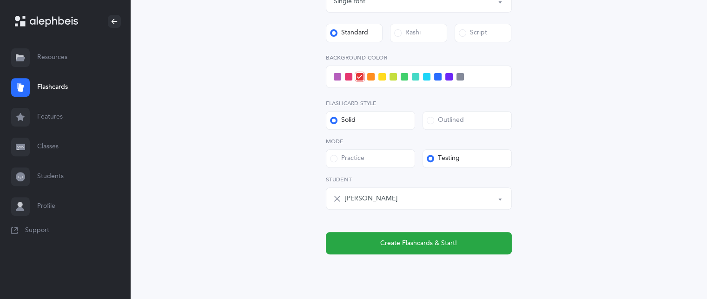
scroll to position [398, 0]
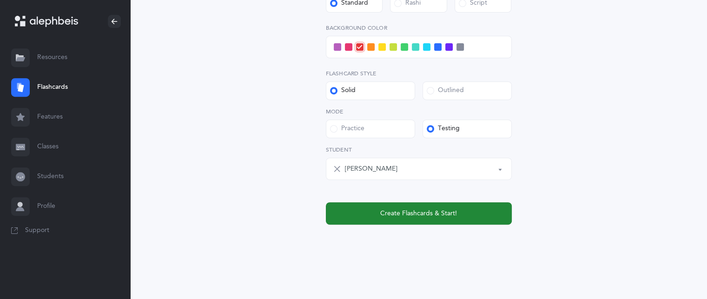
click at [502, 213] on button "Create Flashcards & Start!" at bounding box center [419, 213] width 186 height 22
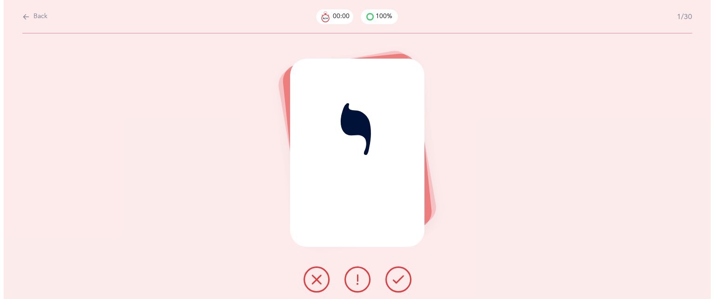
scroll to position [0, 0]
click at [397, 281] on icon at bounding box center [398, 279] width 11 height 11
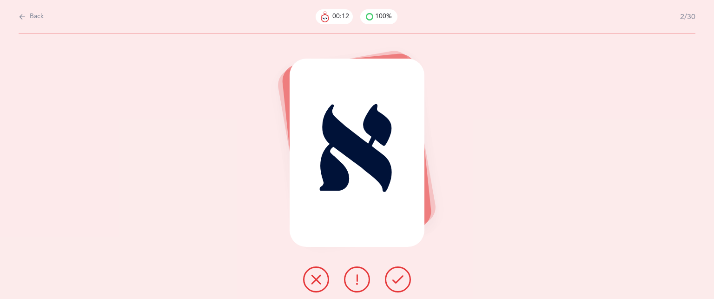
click at [397, 281] on icon at bounding box center [398, 279] width 11 height 11
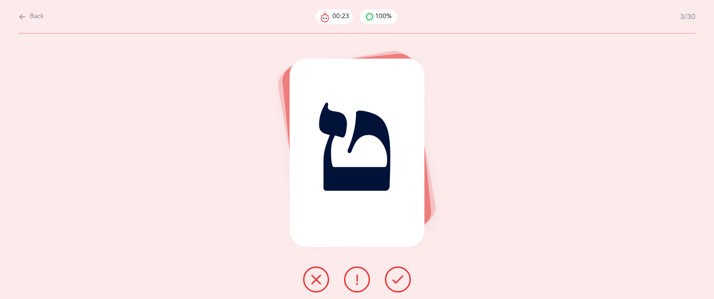
click at [316, 280] on icon at bounding box center [316, 279] width 11 height 11
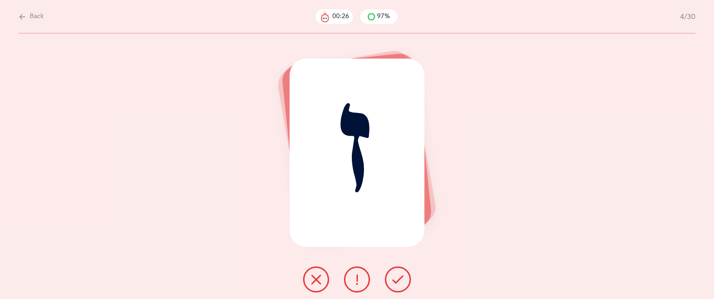
click at [394, 277] on icon at bounding box center [398, 279] width 11 height 11
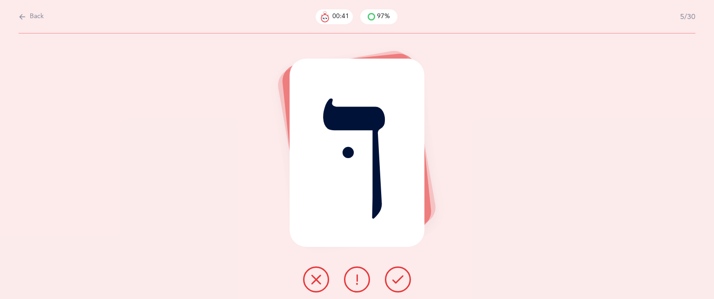
click at [394, 277] on icon at bounding box center [398, 279] width 11 height 11
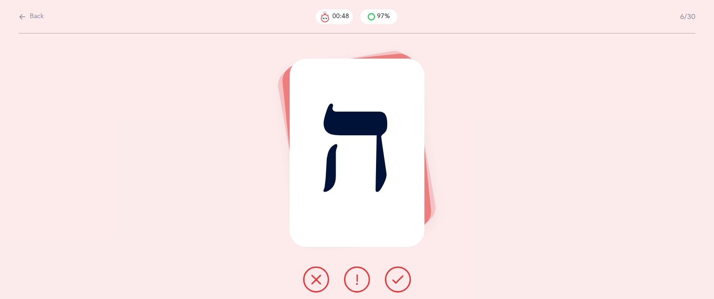
click at [394, 277] on icon at bounding box center [398, 279] width 11 height 11
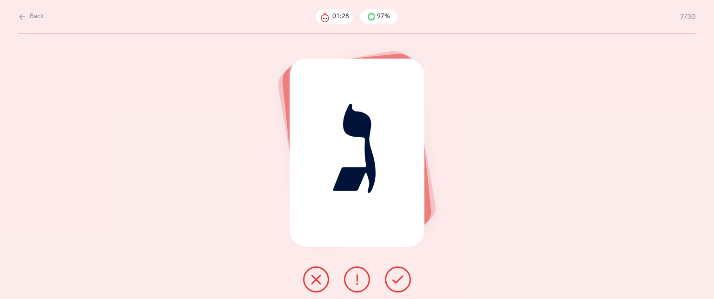
click at [313, 286] on button at bounding box center [316, 280] width 26 height 26
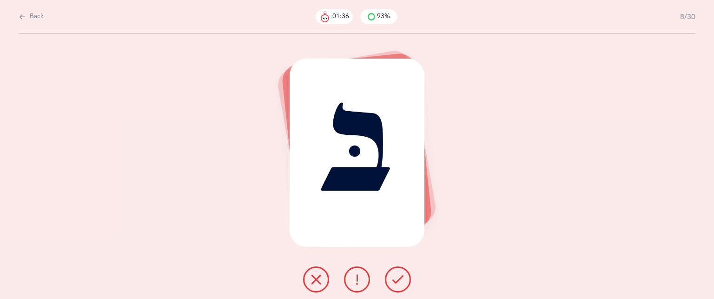
click at [404, 275] on button at bounding box center [398, 280] width 26 height 26
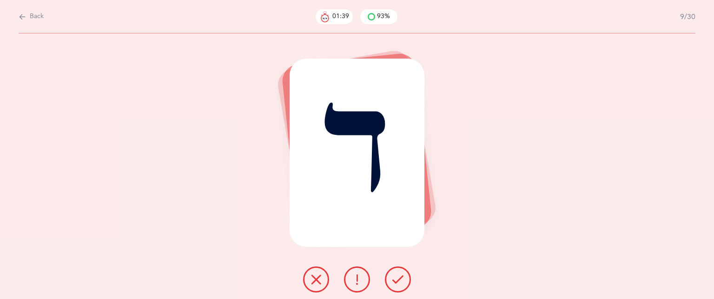
click at [404, 275] on button at bounding box center [398, 280] width 26 height 26
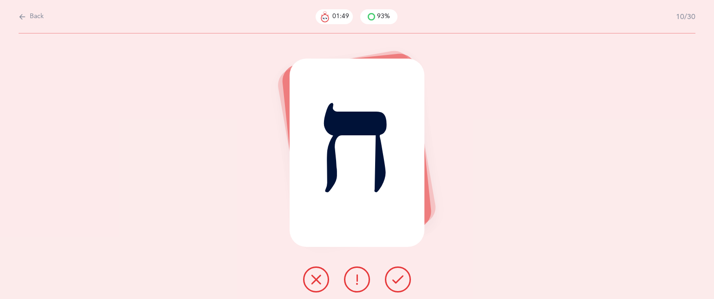
click at [314, 282] on icon at bounding box center [316, 279] width 11 height 11
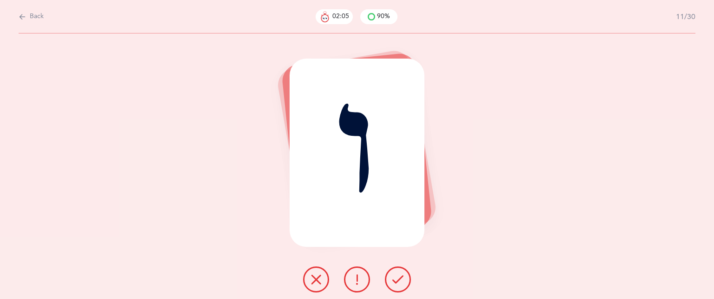
click at [309, 276] on button at bounding box center [316, 280] width 26 height 26
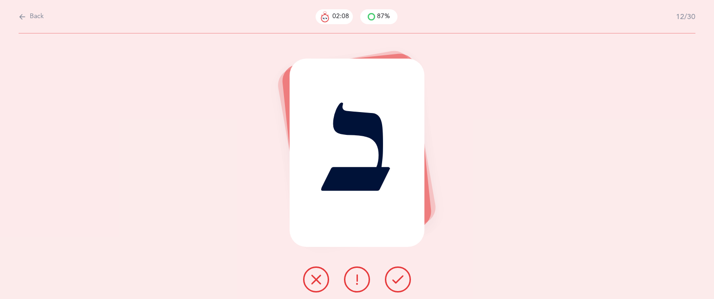
click at [392, 280] on button at bounding box center [398, 280] width 26 height 26
click at [321, 275] on icon at bounding box center [316, 279] width 11 height 11
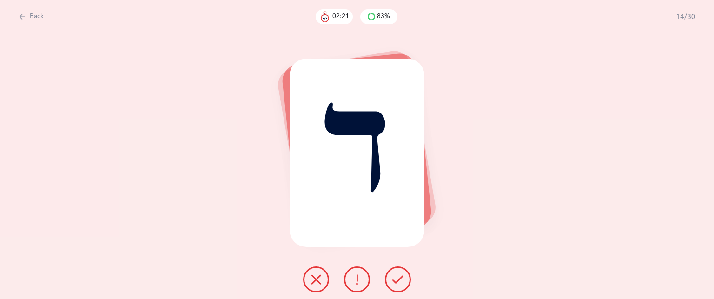
click at [401, 277] on icon at bounding box center [398, 279] width 11 height 11
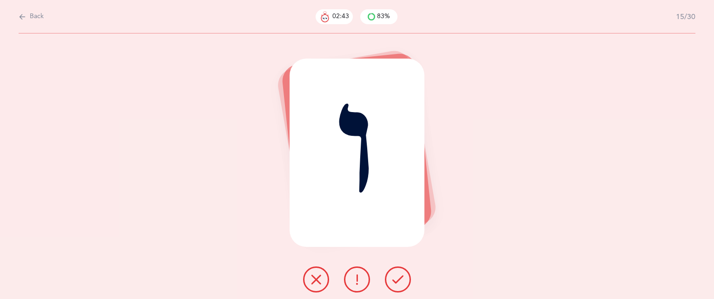
click at [319, 277] on icon at bounding box center [316, 279] width 11 height 11
click at [400, 284] on icon at bounding box center [398, 279] width 11 height 11
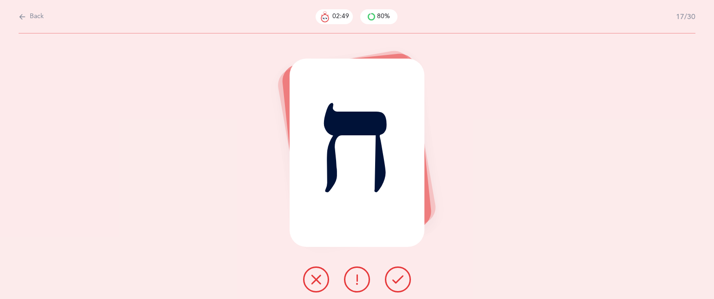
click at [321, 283] on icon at bounding box center [316, 279] width 11 height 11
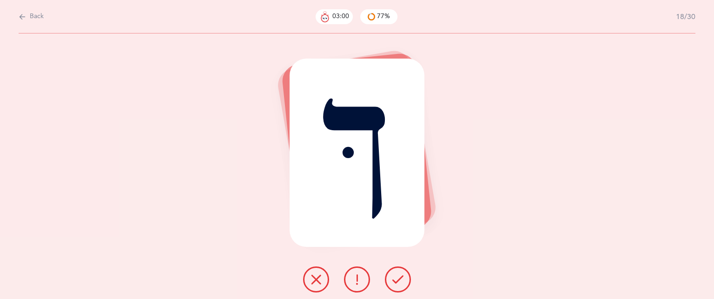
click at [321, 283] on icon at bounding box center [316, 279] width 11 height 11
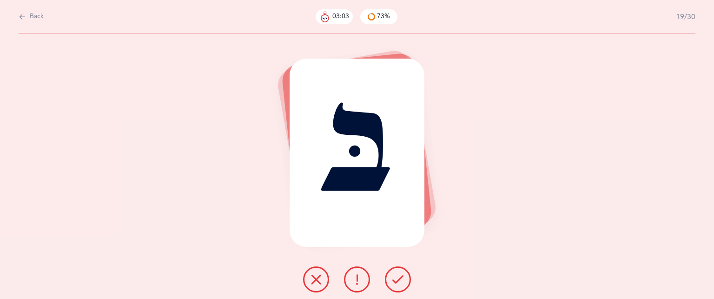
click at [397, 284] on icon at bounding box center [398, 279] width 11 height 11
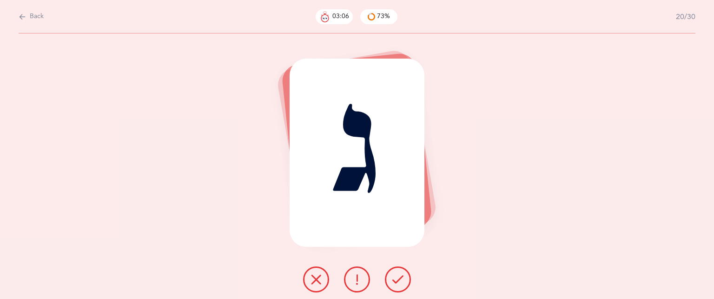
click at [397, 284] on icon at bounding box center [398, 279] width 11 height 11
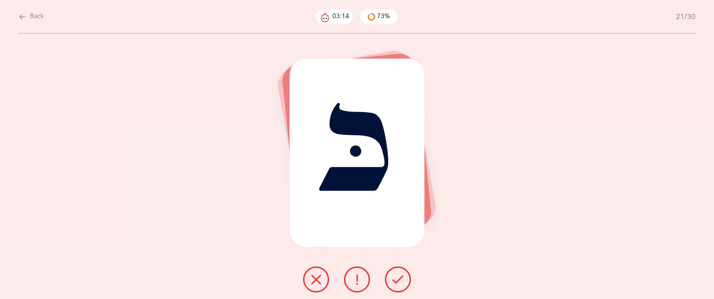
click at [321, 281] on icon at bounding box center [316, 279] width 11 height 11
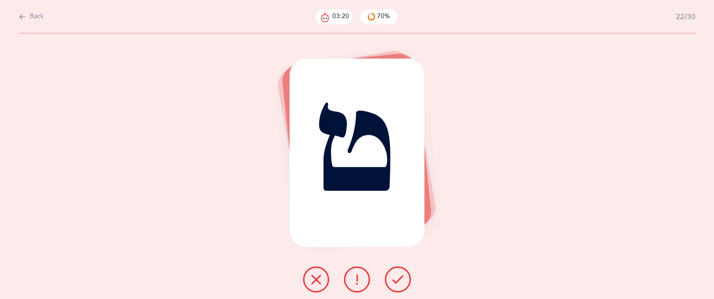
click at [318, 279] on icon at bounding box center [316, 279] width 11 height 11
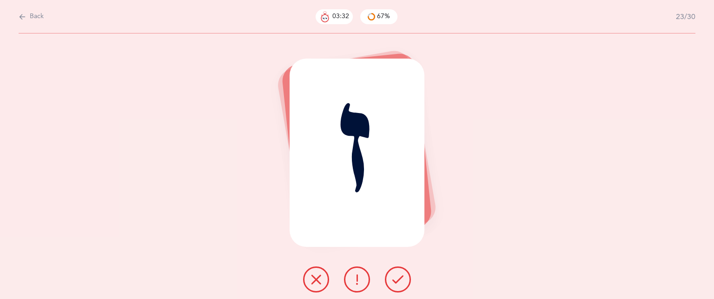
click at [395, 280] on icon at bounding box center [398, 279] width 11 height 11
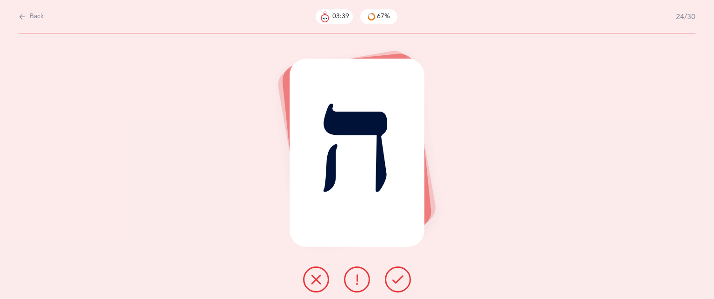
click at [395, 280] on icon at bounding box center [398, 279] width 11 height 11
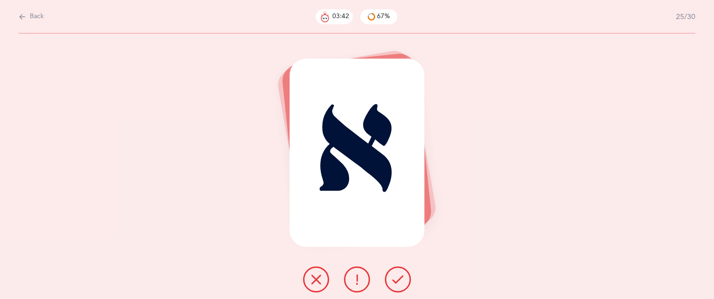
click at [395, 280] on icon at bounding box center [398, 279] width 11 height 11
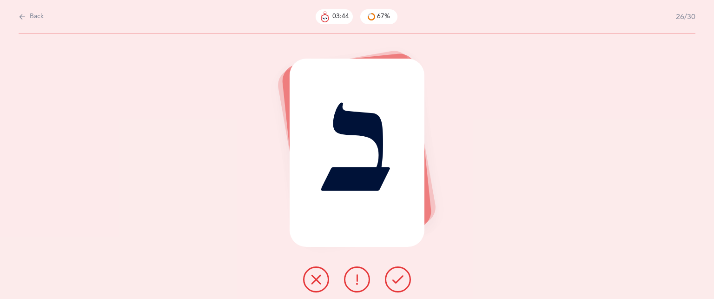
click at [395, 280] on icon at bounding box center [398, 279] width 11 height 11
click at [321, 276] on icon at bounding box center [316, 279] width 11 height 11
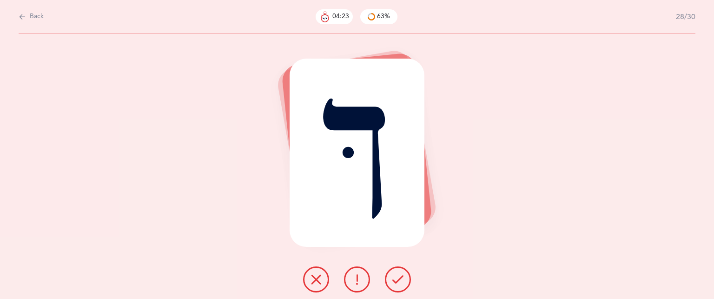
click at [321, 276] on icon at bounding box center [316, 279] width 11 height 11
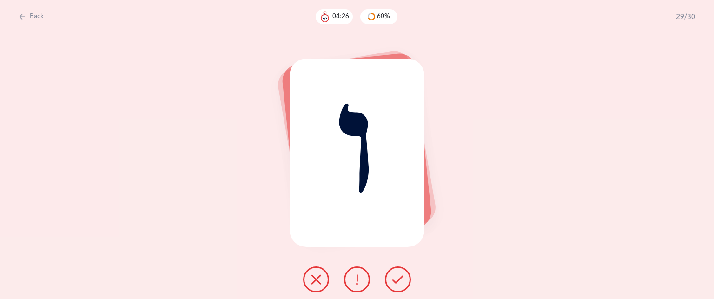
click at [313, 281] on icon at bounding box center [316, 279] width 11 height 11
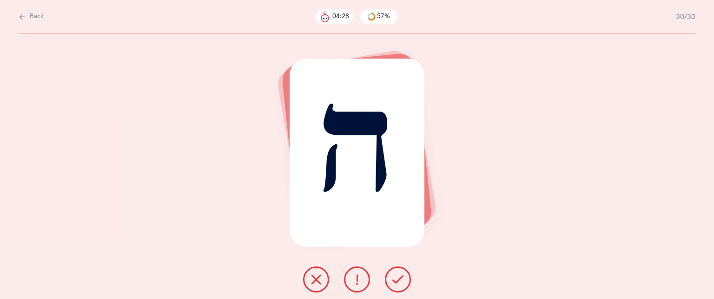
click at [396, 280] on icon at bounding box center [398, 279] width 11 height 11
